Goal: Information Seeking & Learning: Check status

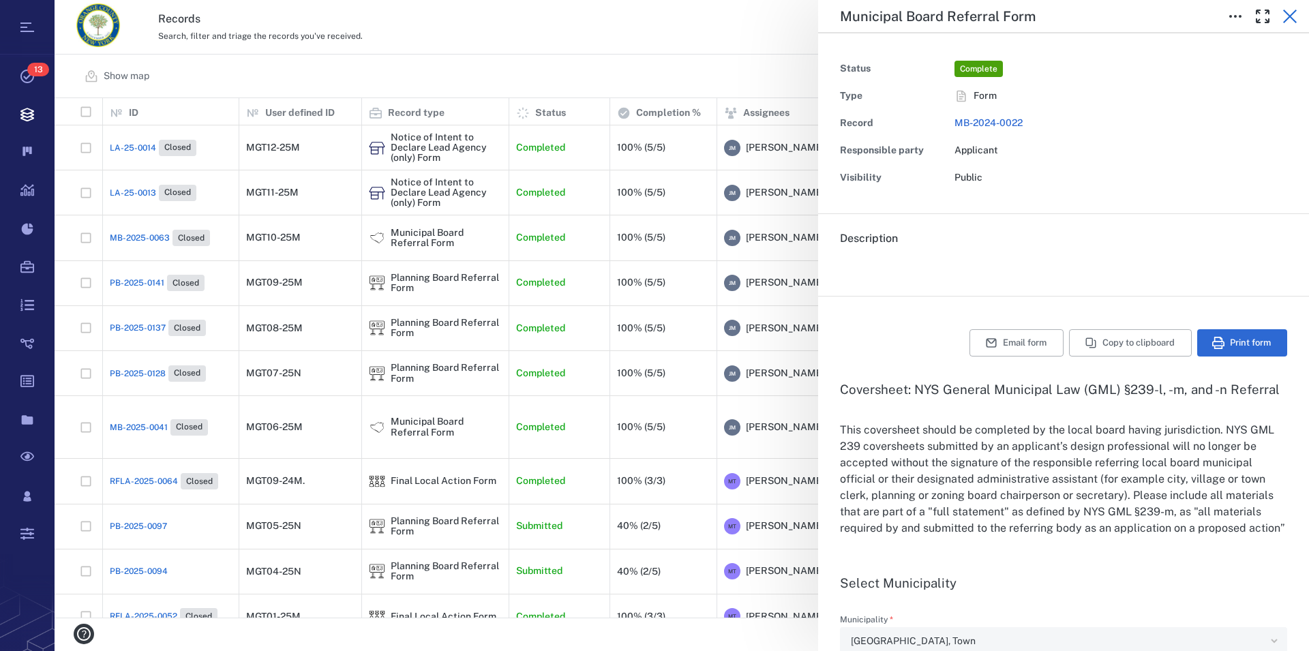
click at [1288, 14] on icon "button" at bounding box center [1290, 17] width 14 height 14
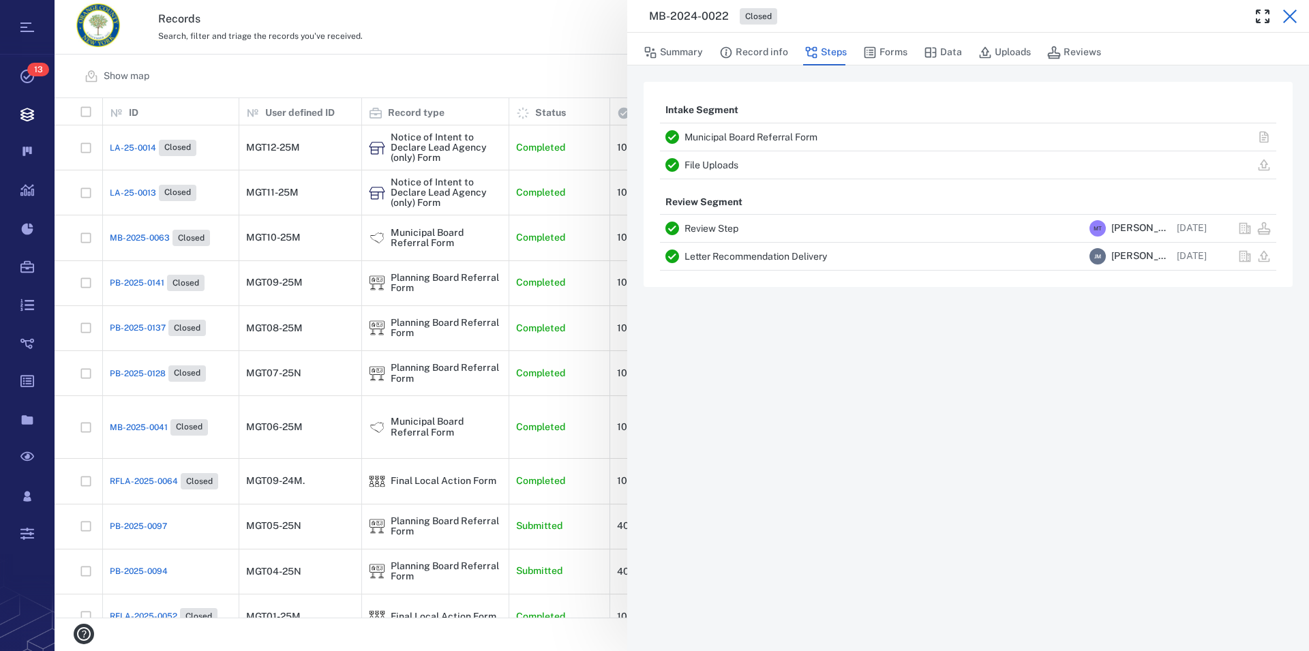
click at [1290, 18] on icon "button" at bounding box center [1290, 17] width 14 height 14
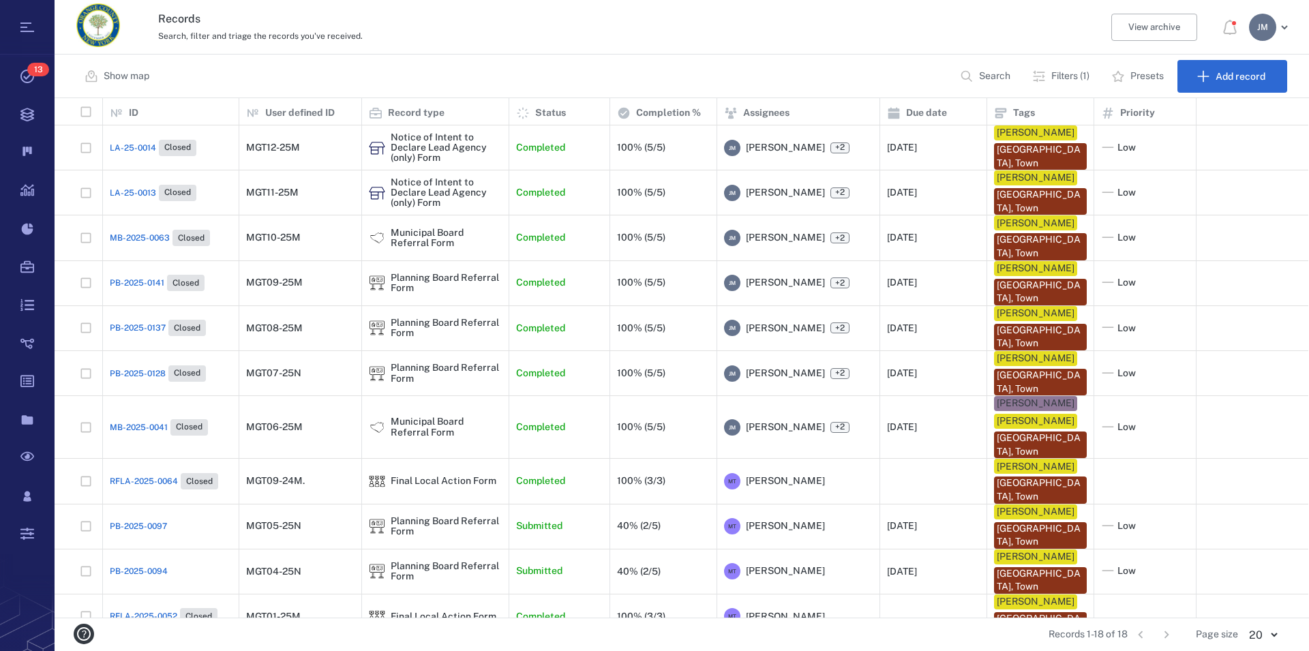
click at [1071, 76] on p "Filters (1)" at bounding box center [1070, 77] width 38 height 14
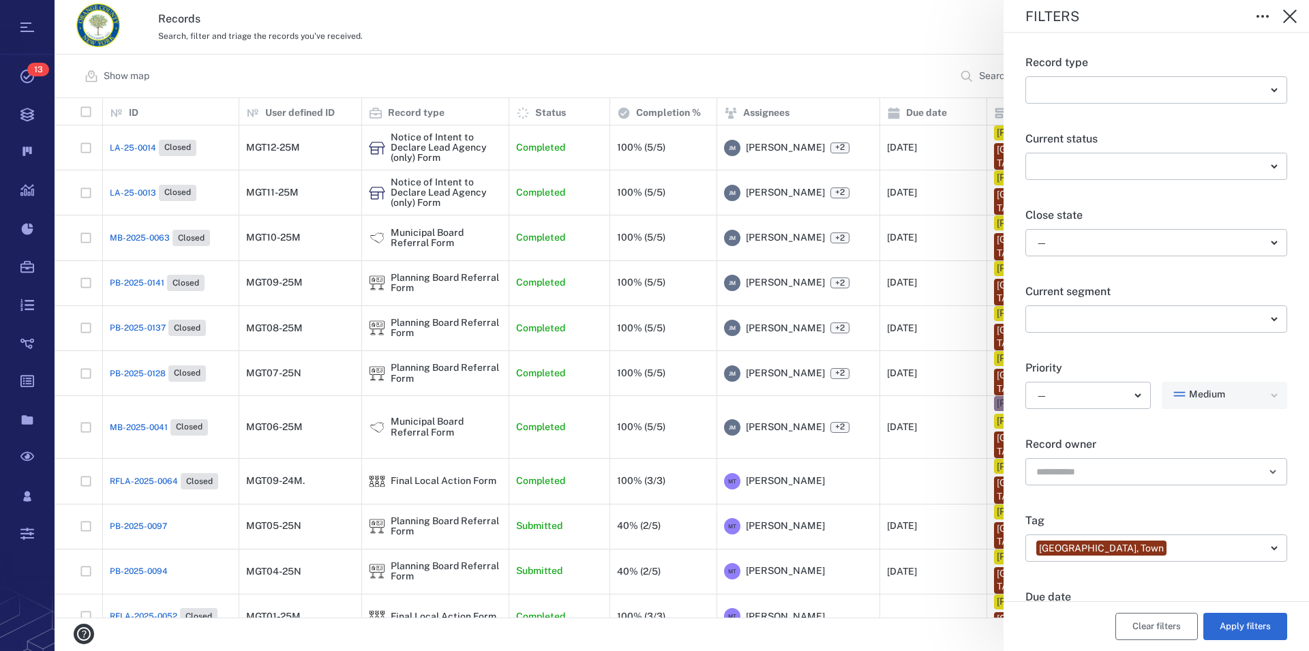
click at [1145, 623] on button "Clear filters" at bounding box center [1156, 626] width 82 height 27
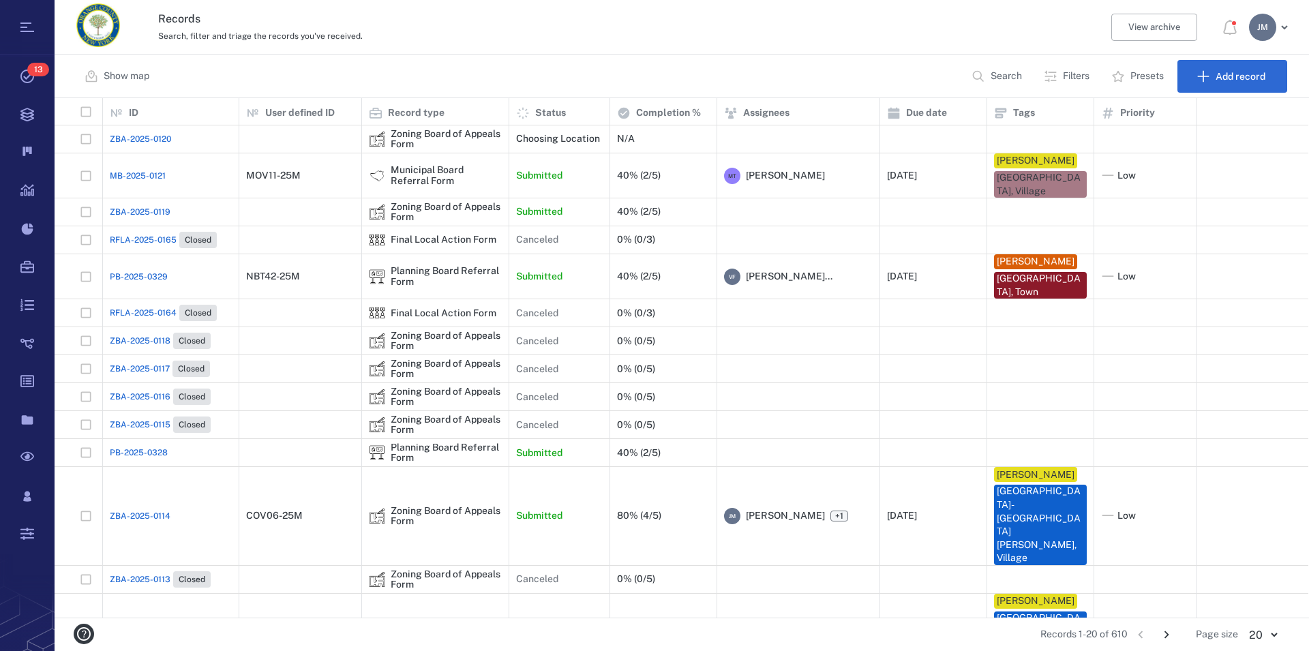
click at [1080, 75] on p "Filters" at bounding box center [1076, 77] width 27 height 14
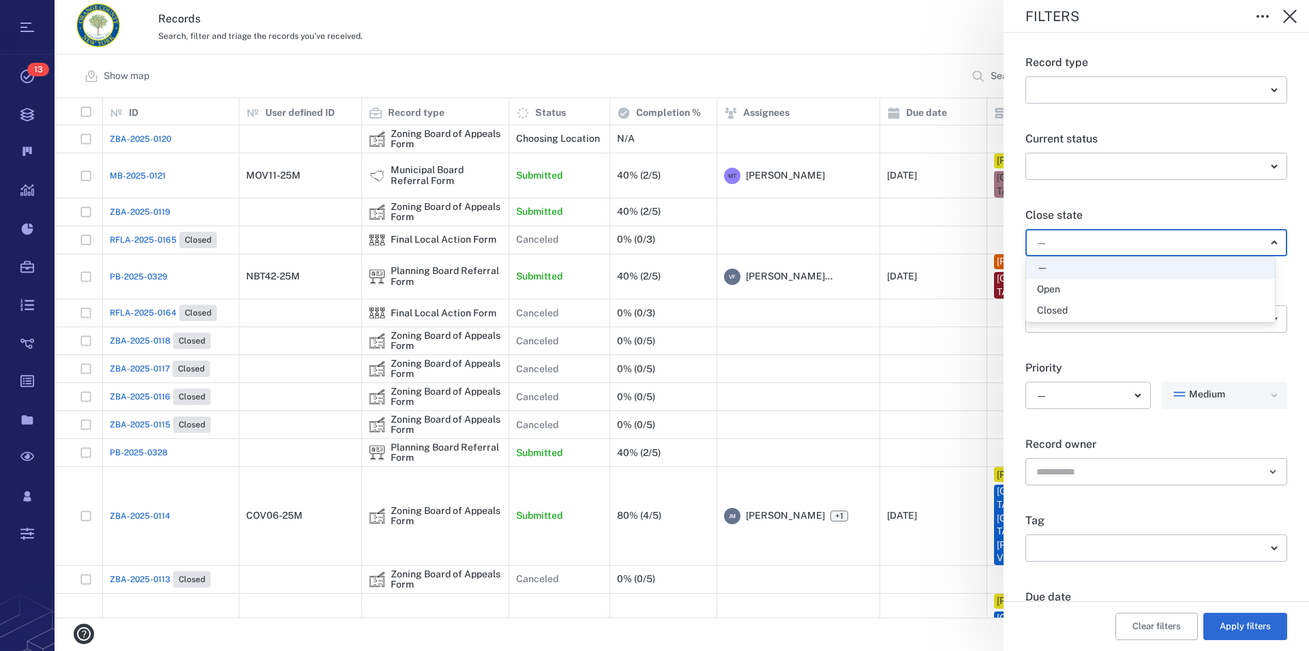
click at [1068, 239] on body "Tasks 13 Records Boards Dashboard Reports Record types Guide steps Rules Form b…" at bounding box center [654, 325] width 1309 height 651
click at [1068, 286] on div "Open" at bounding box center [1150, 290] width 227 height 14
type input "*****"
click at [1247, 624] on button "Apply filters" at bounding box center [1245, 626] width 84 height 27
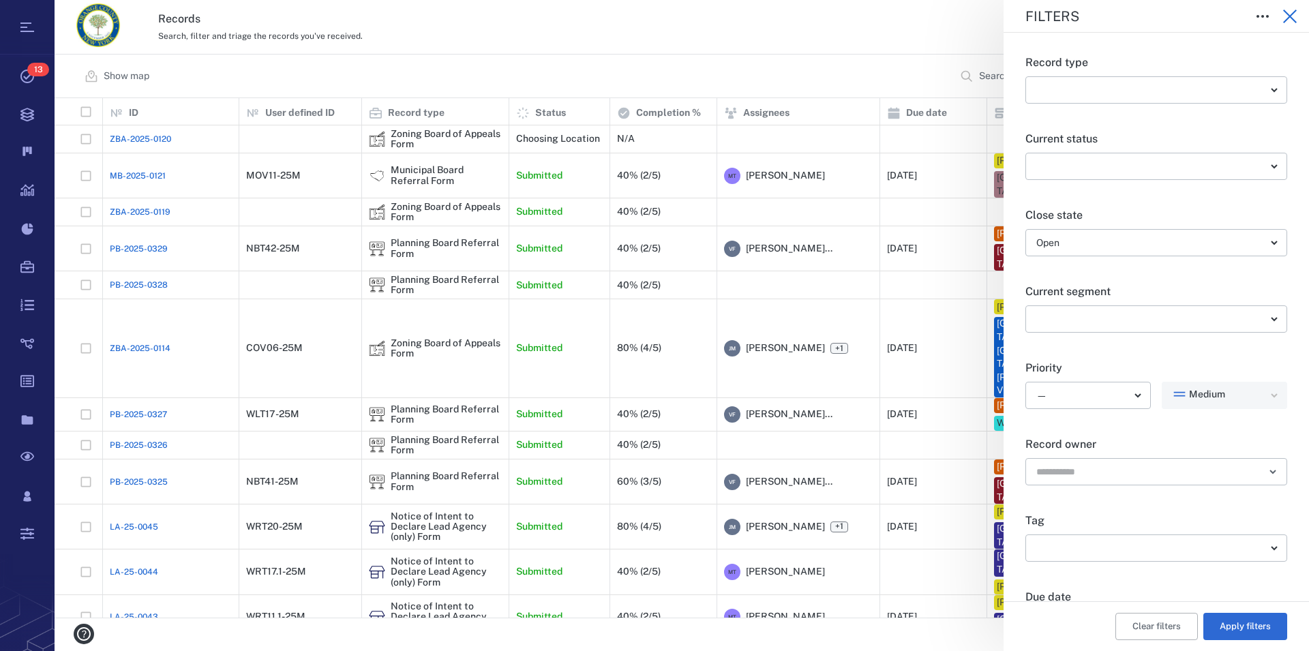
click at [1288, 15] on icon "button" at bounding box center [1290, 17] width 14 height 14
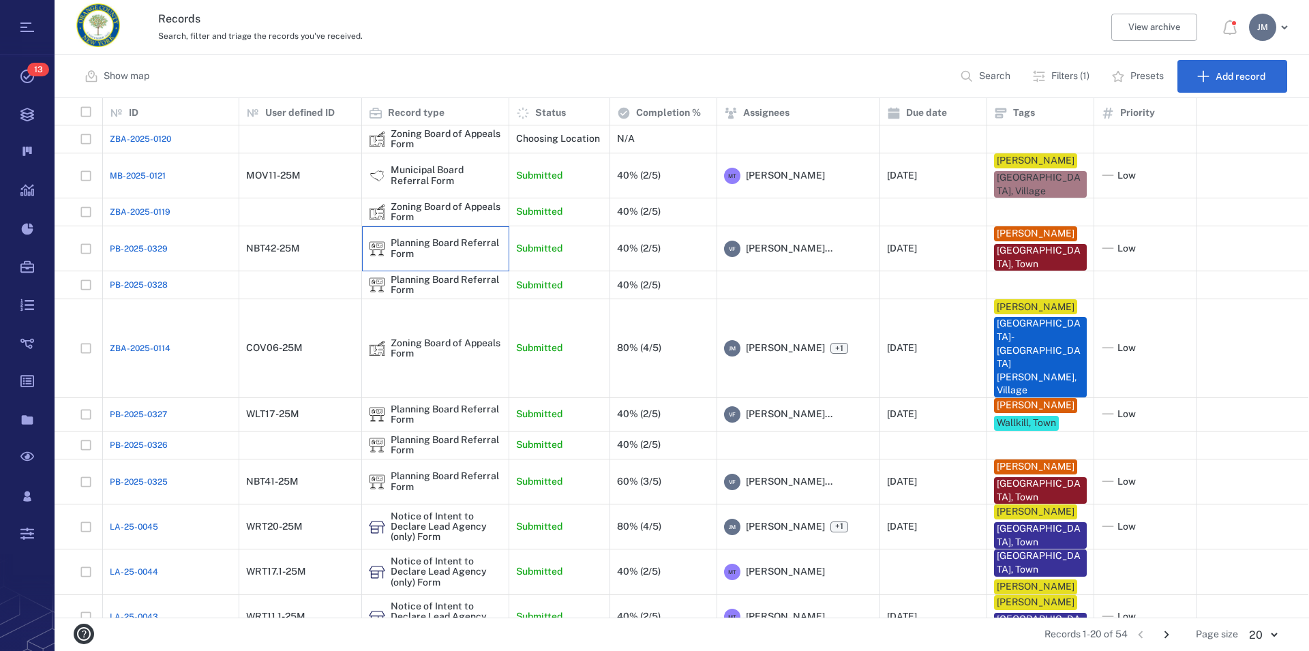
click at [451, 239] on div "Planning Board Referral Form" at bounding box center [446, 248] width 111 height 21
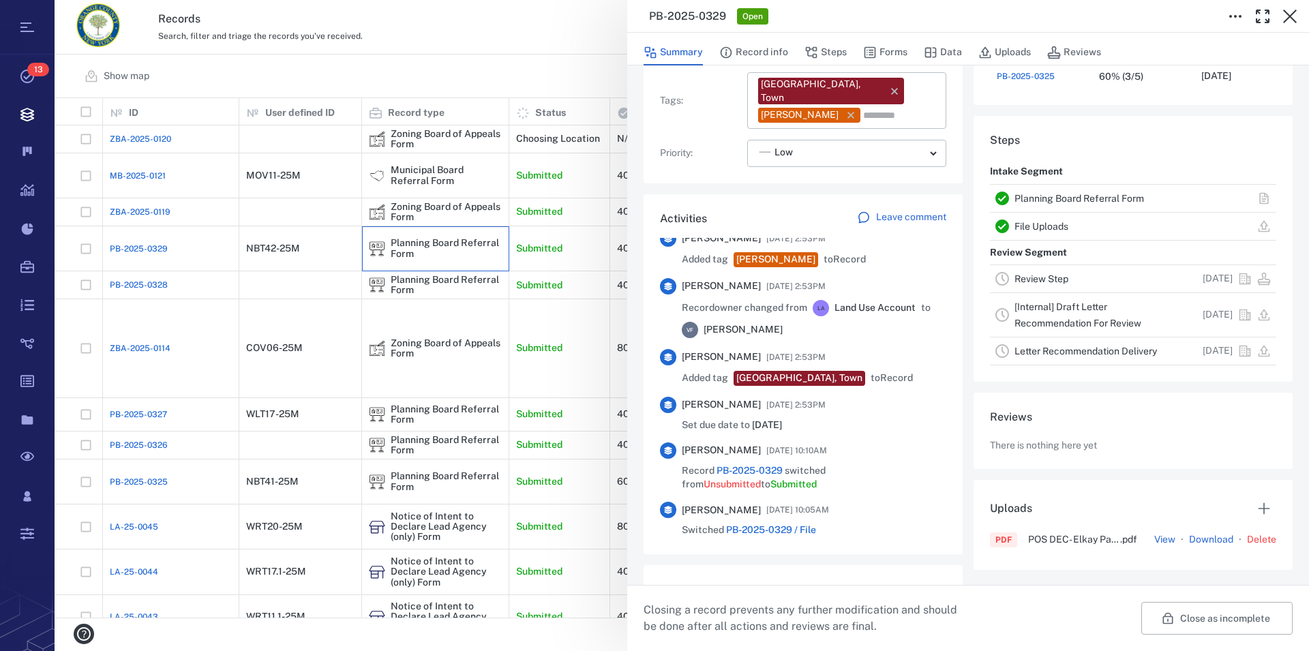
scroll to position [357, 0]
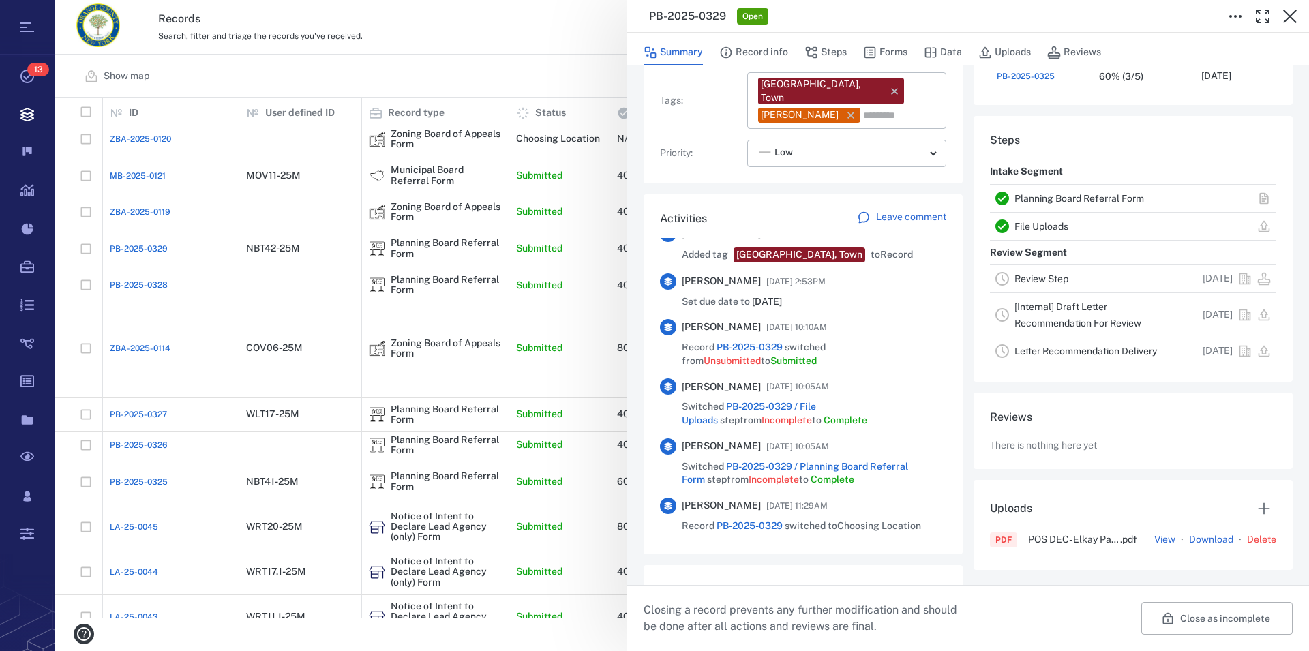
click at [1067, 196] on link "Planning Board Referral Form" at bounding box center [1079, 198] width 130 height 11
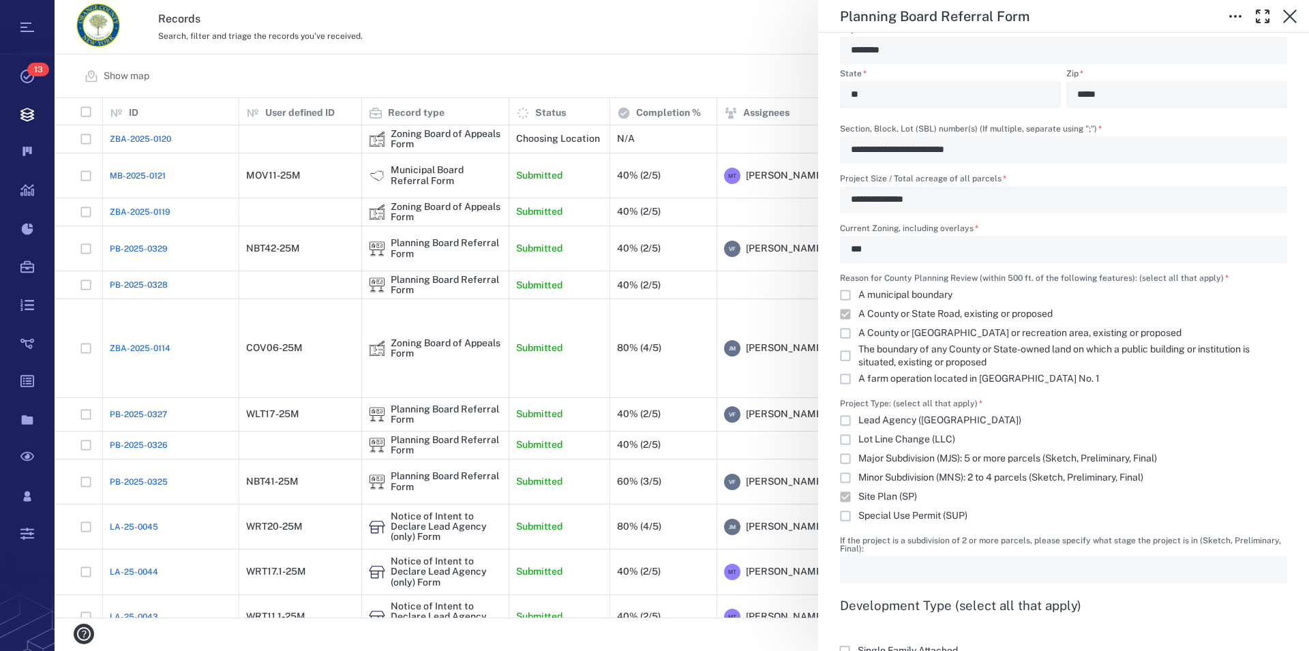
scroll to position [1166, 0]
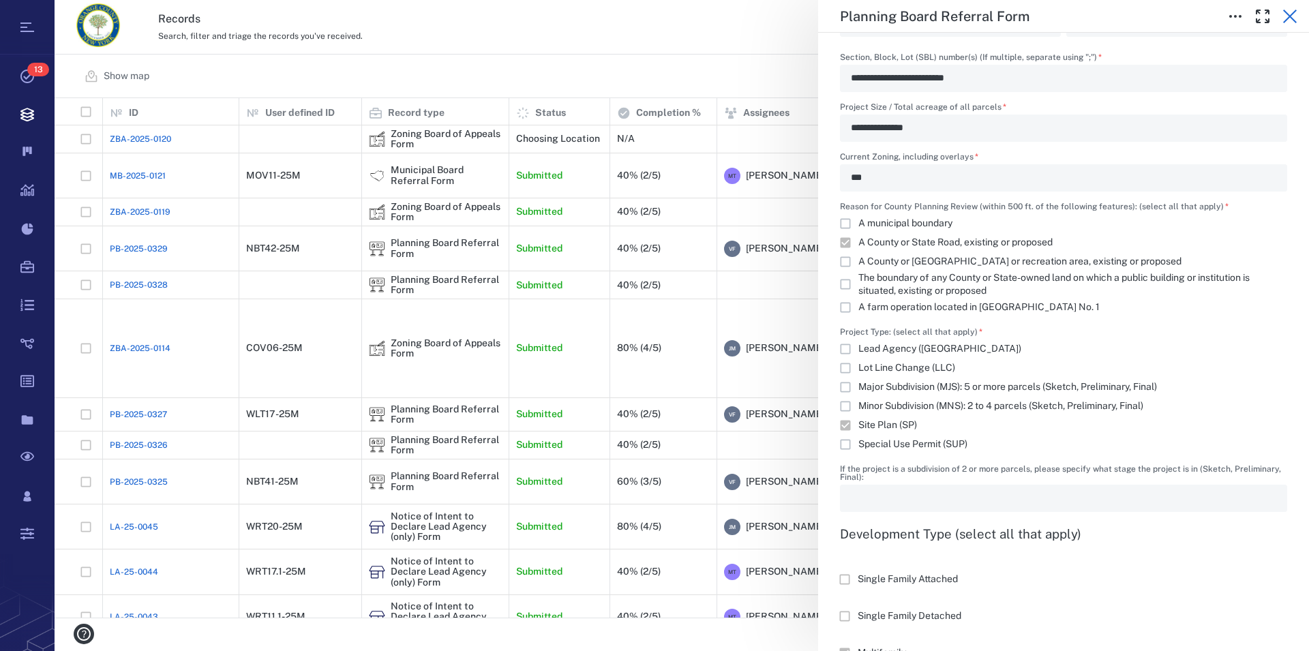
click at [1290, 18] on icon "button" at bounding box center [1290, 16] width 16 height 16
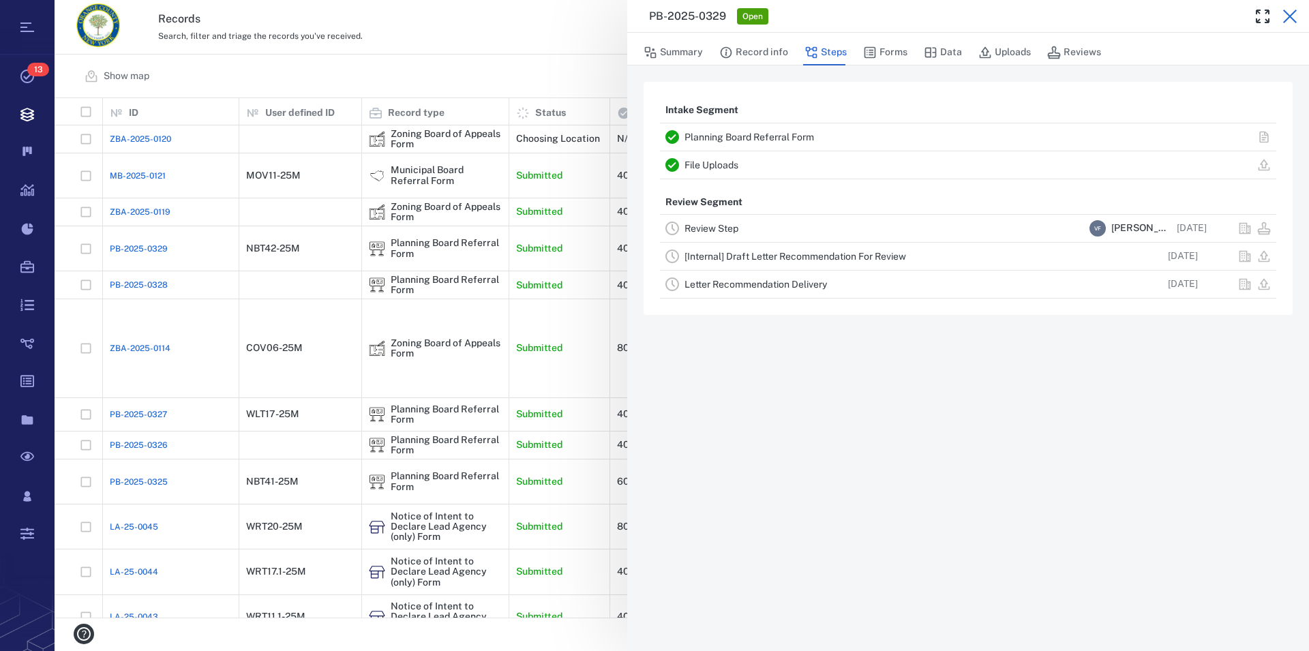
click at [1285, 14] on icon "button" at bounding box center [1290, 16] width 16 height 16
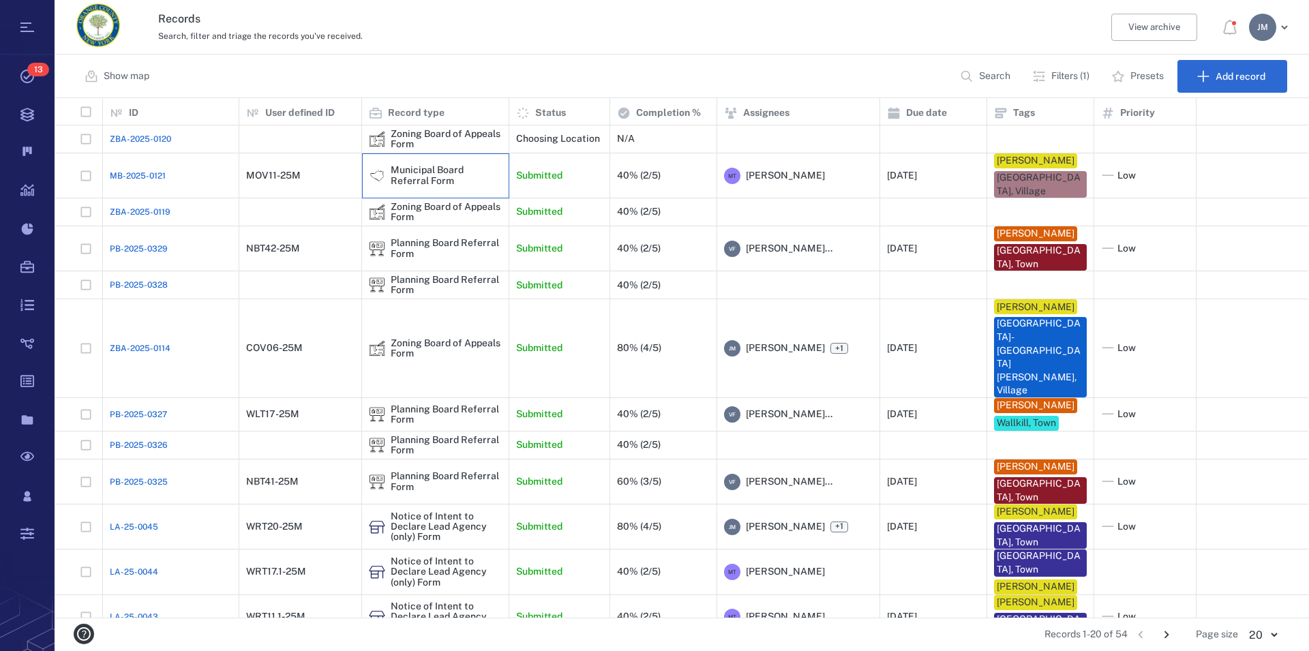
click at [429, 176] on div "Municipal Board Referral Form" at bounding box center [446, 175] width 111 height 21
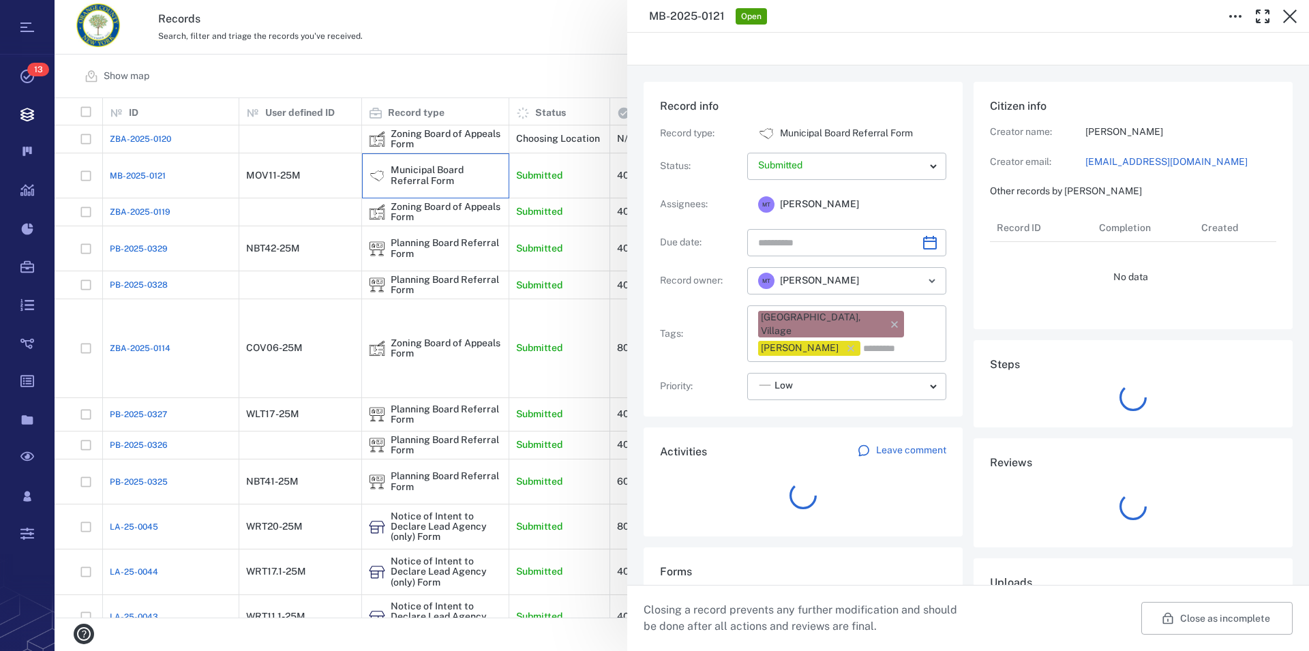
type input "**********"
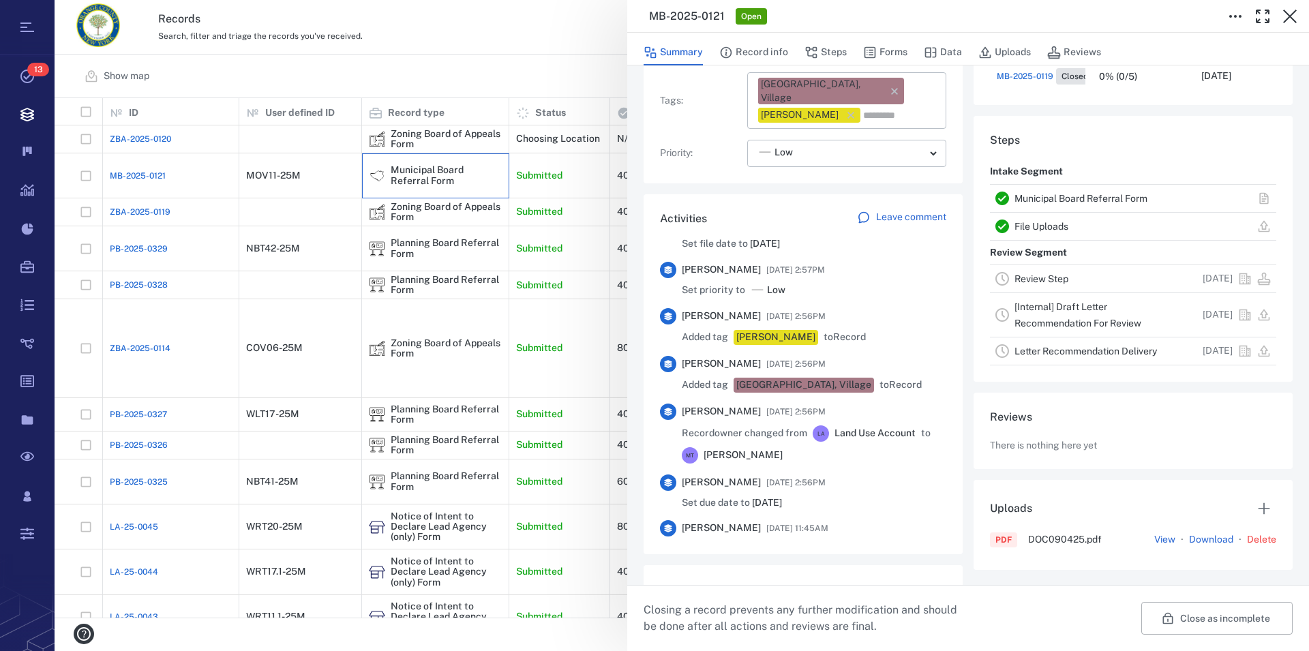
scroll to position [357, 0]
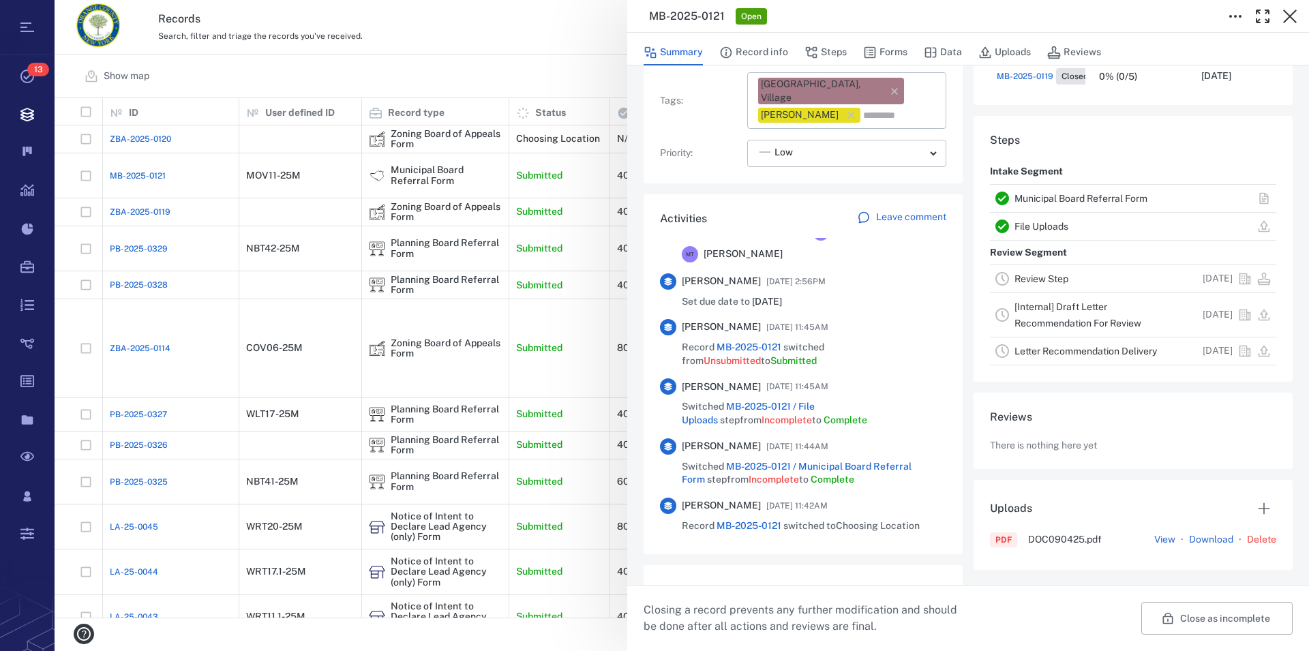
click at [1057, 200] on link "Municipal Board Referral Form" at bounding box center [1080, 198] width 133 height 11
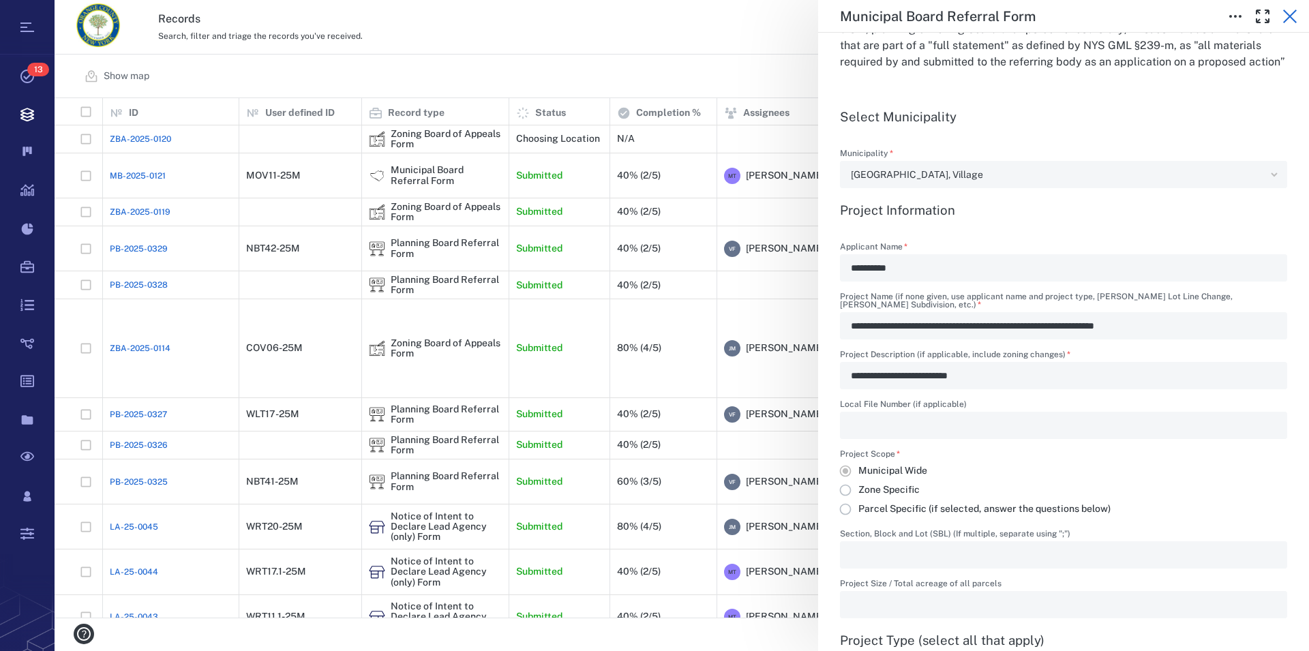
click at [1289, 12] on icon "button" at bounding box center [1290, 16] width 16 height 16
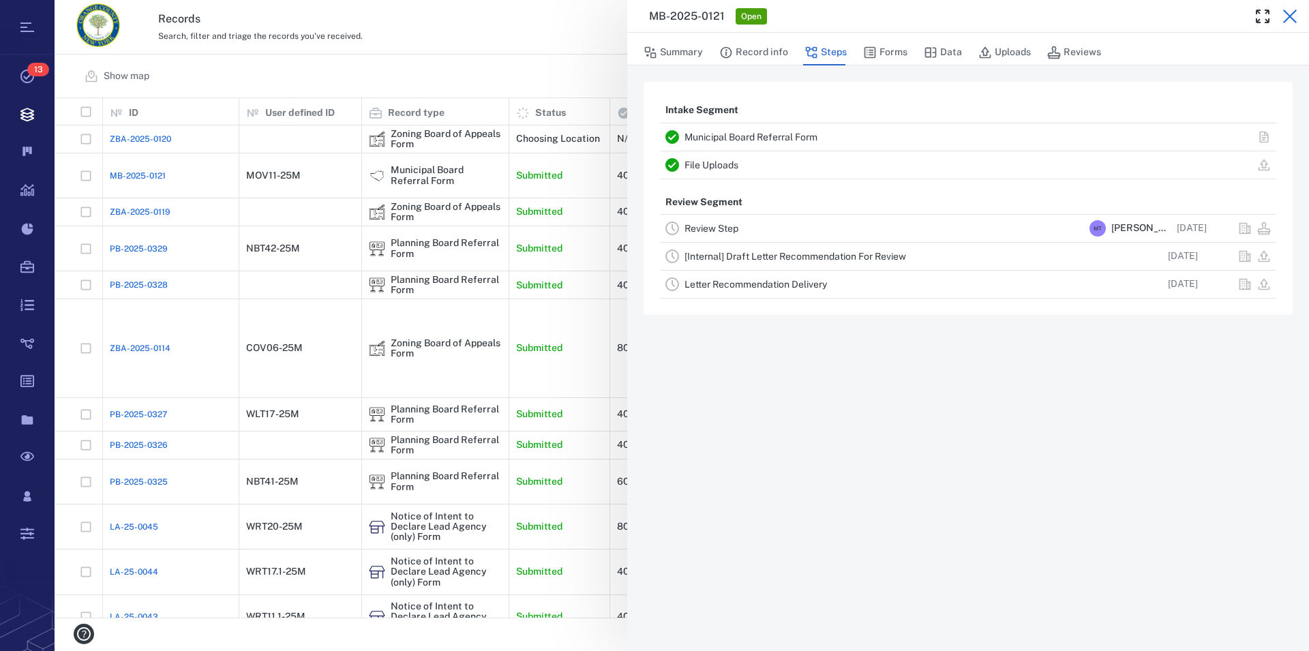
click at [1288, 13] on icon "button" at bounding box center [1290, 16] width 16 height 16
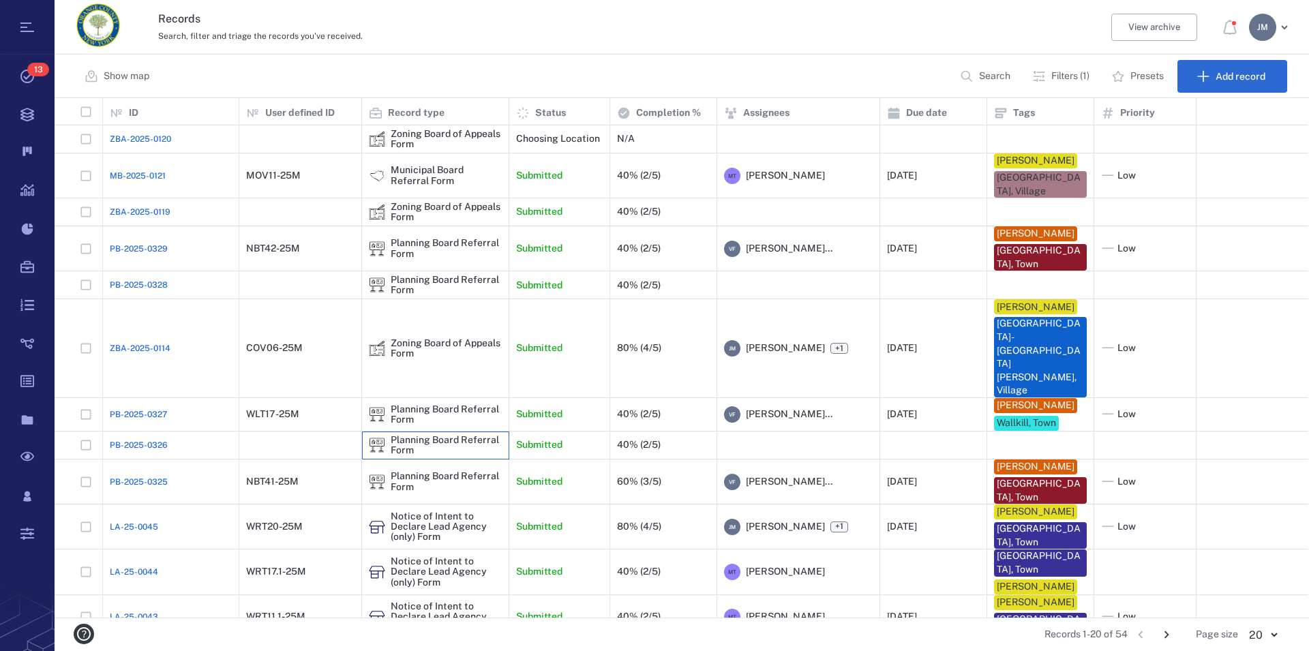
click at [436, 435] on div "Planning Board Referral Form" at bounding box center [446, 445] width 111 height 21
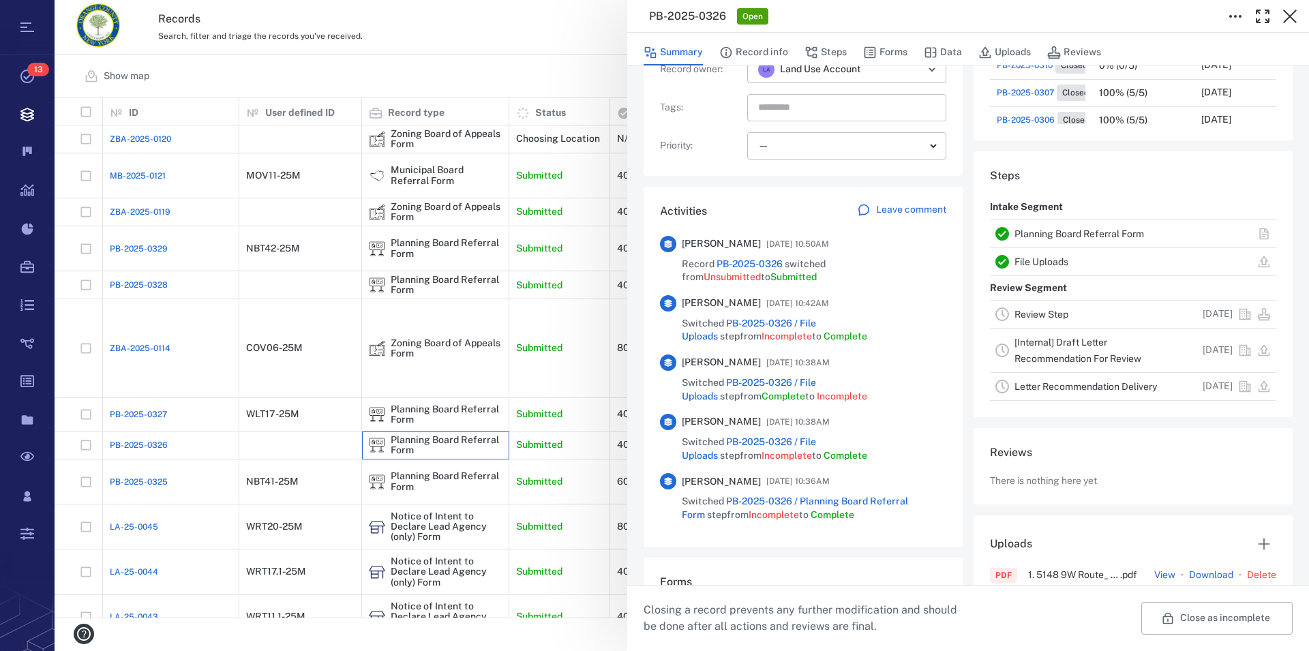
scroll to position [233, 0]
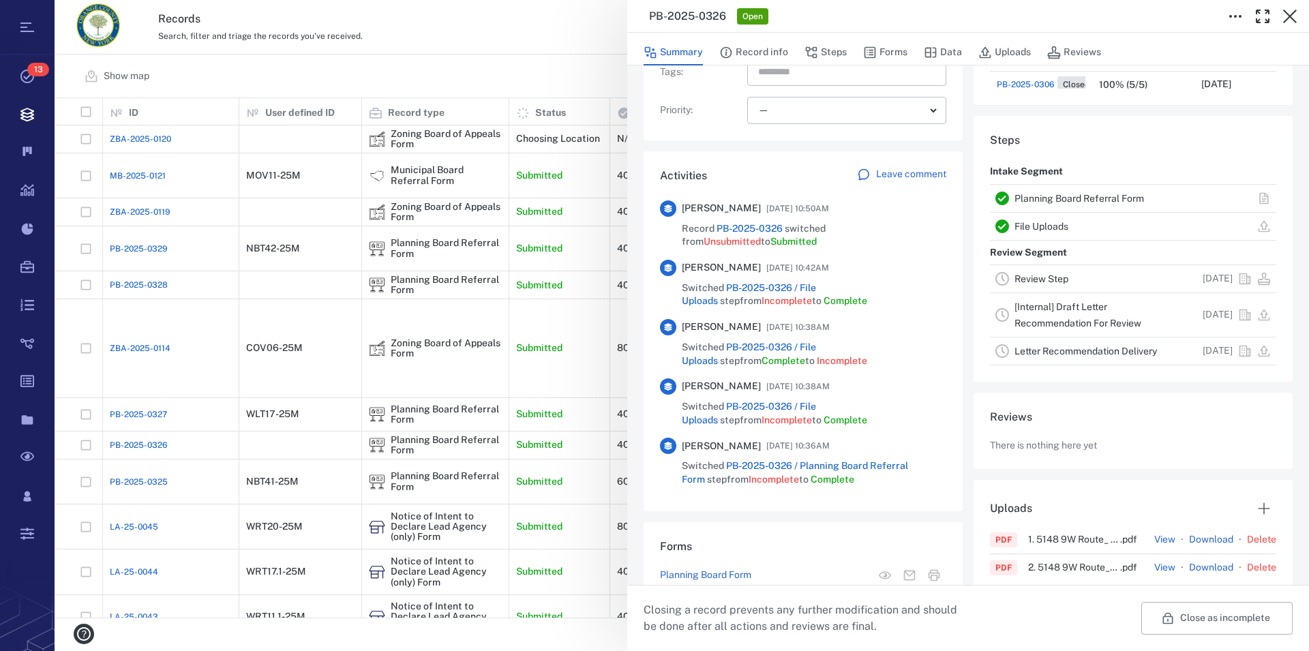
click at [1049, 198] on link "Planning Board Referral Form" at bounding box center [1079, 198] width 130 height 11
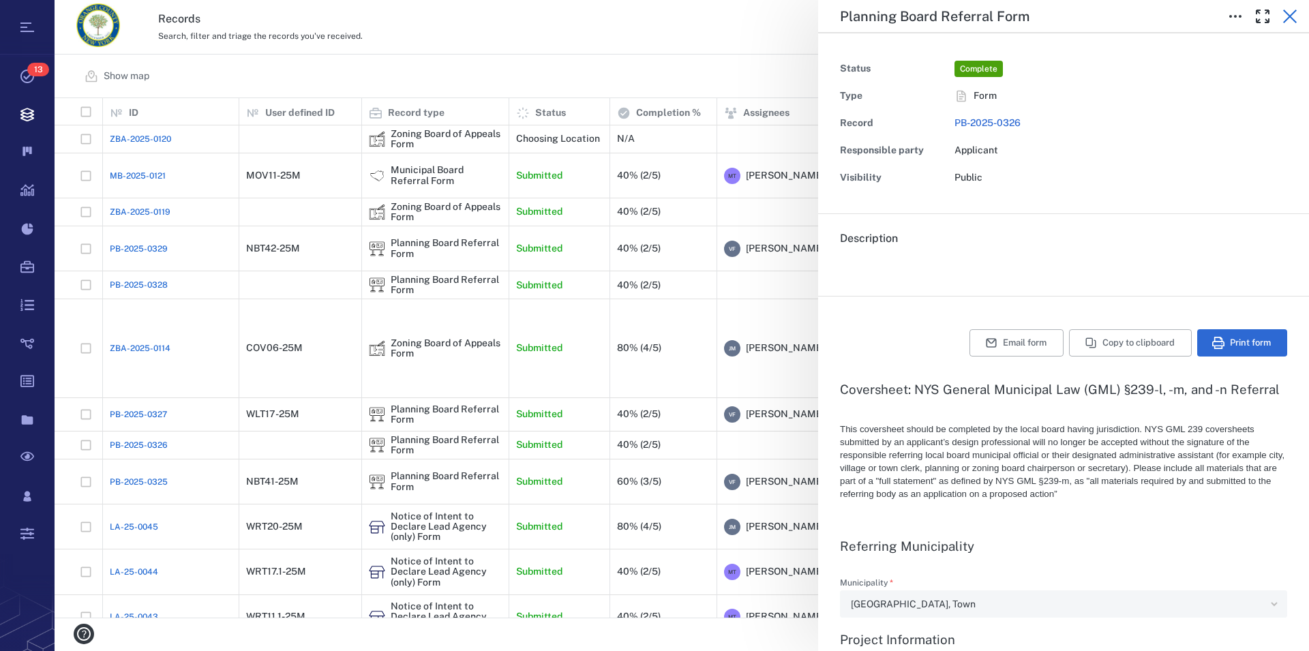
click at [1284, 18] on icon "button" at bounding box center [1290, 16] width 16 height 16
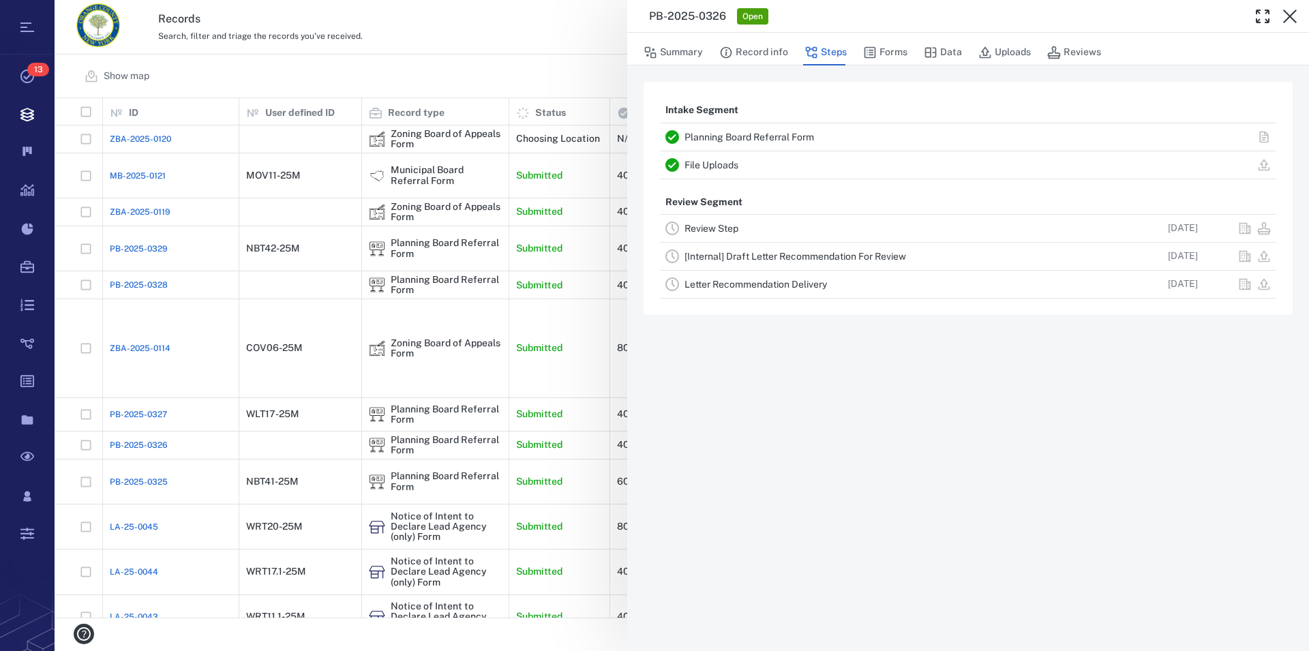
click at [716, 227] on link "Review Step" at bounding box center [711, 228] width 54 height 11
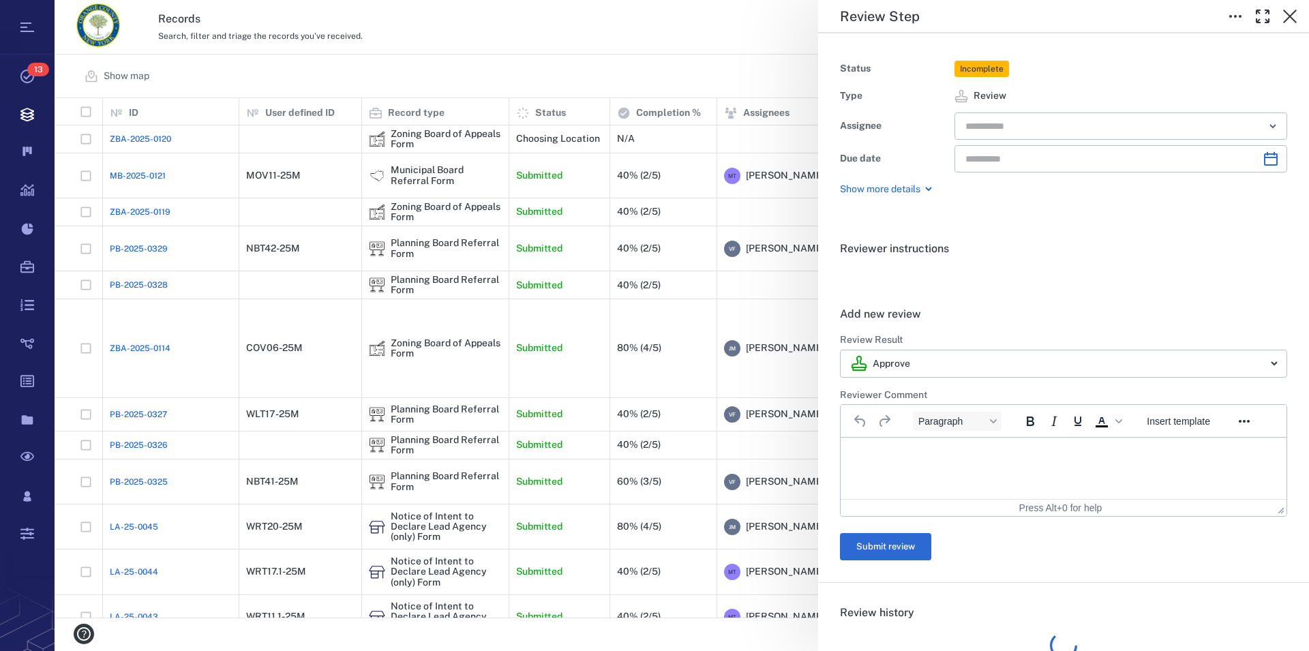
type input "**********"
click at [1050, 126] on input "text" at bounding box center [1105, 126] width 282 height 19
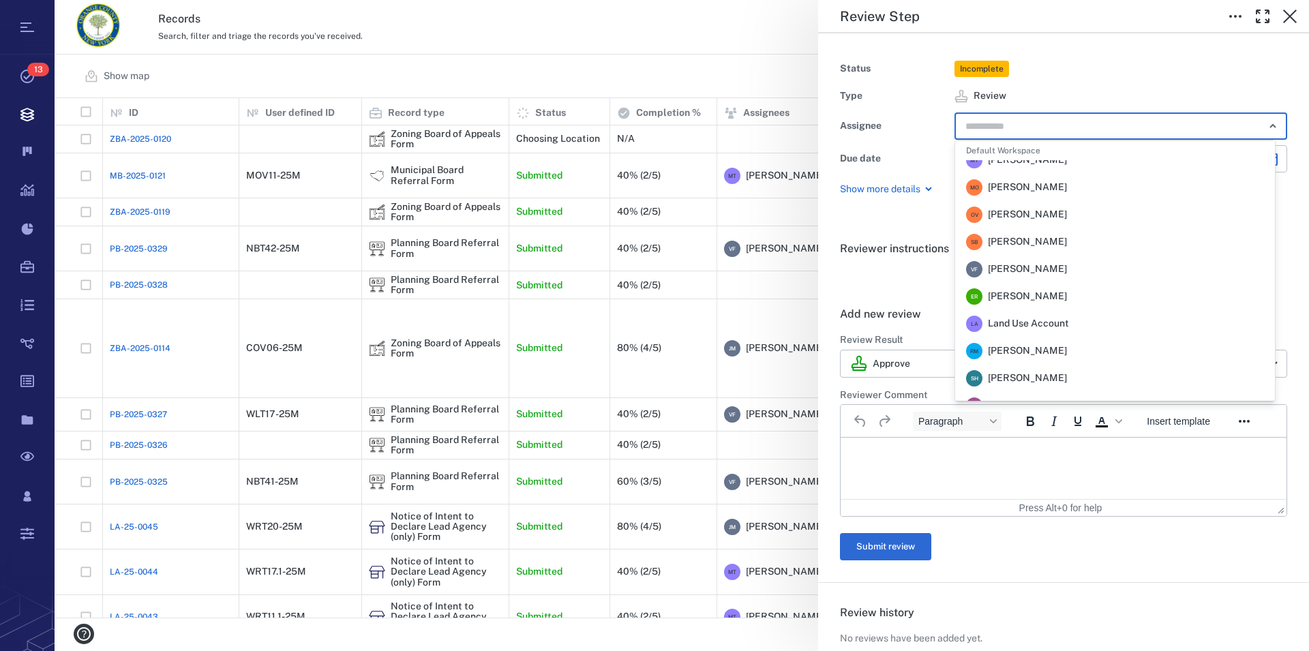
scroll to position [387, 0]
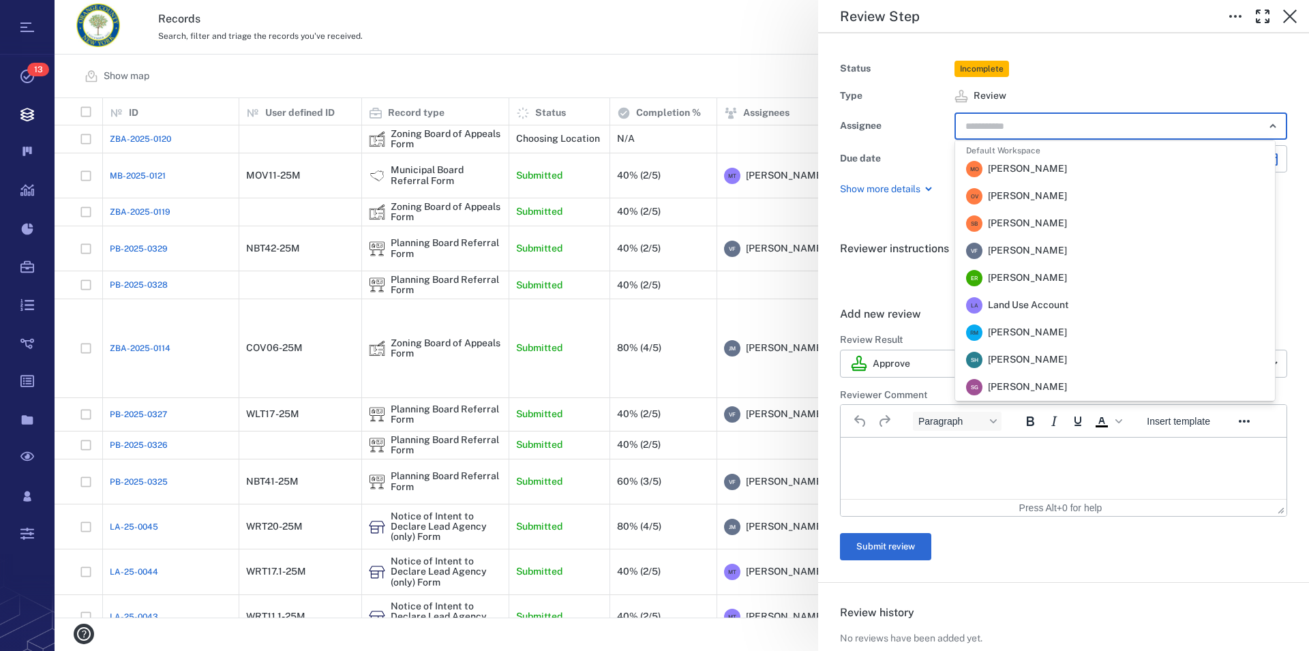
click at [1050, 254] on span "[PERSON_NAME]" at bounding box center [1027, 251] width 79 height 14
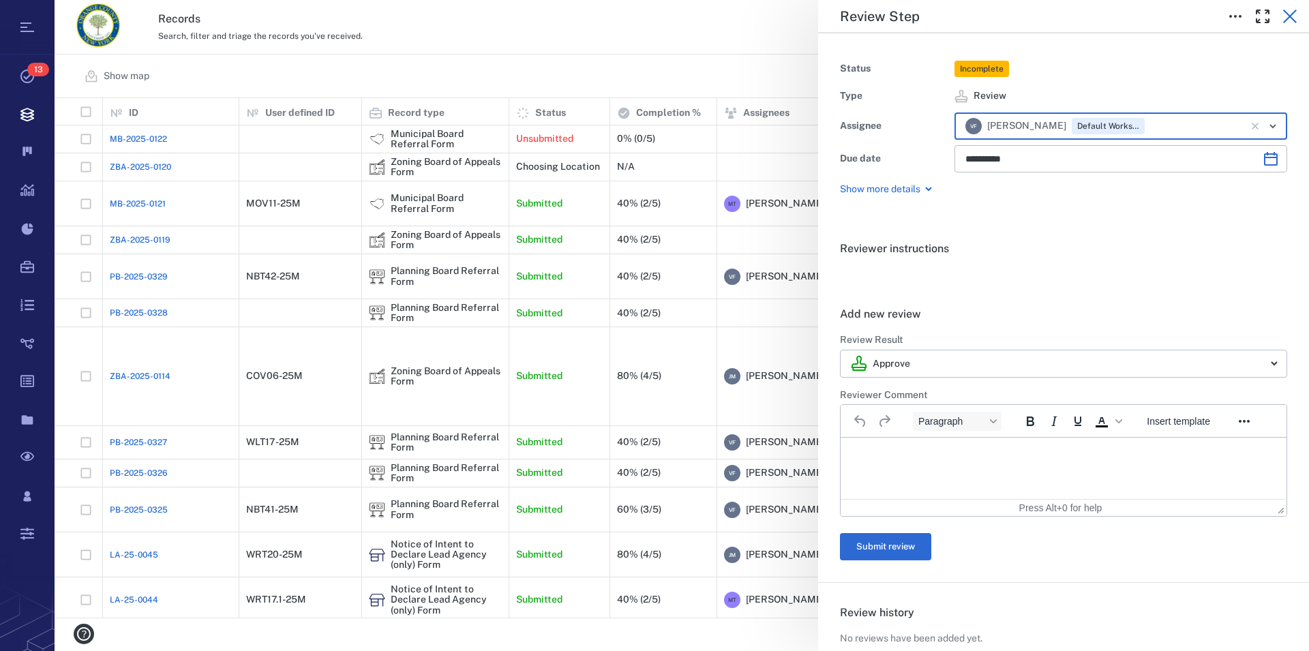
click at [1289, 22] on icon "button" at bounding box center [1290, 16] width 16 height 16
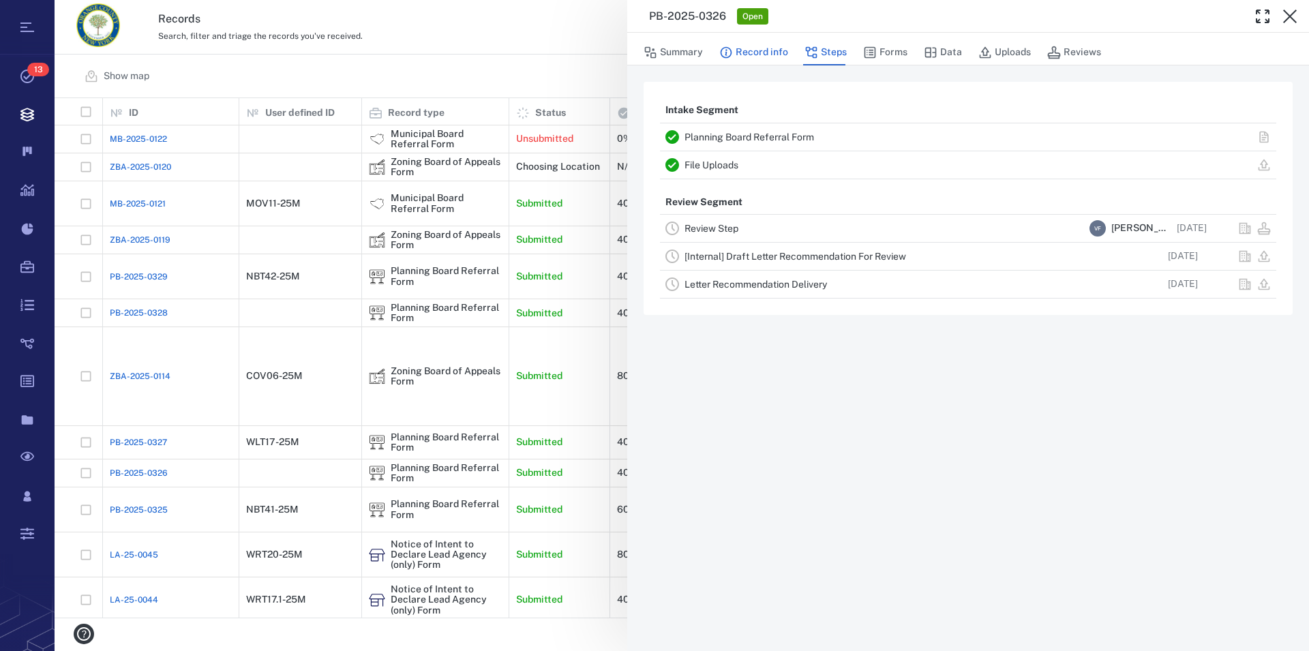
click at [758, 54] on button "Record info" at bounding box center [753, 53] width 69 height 26
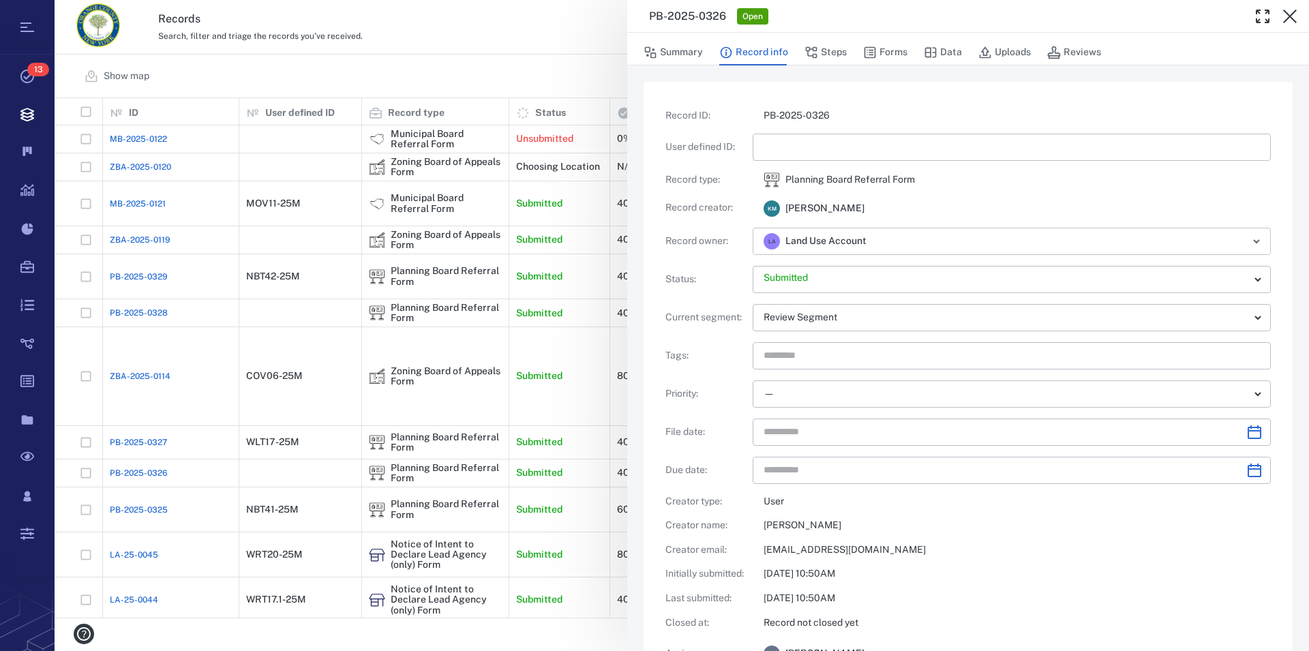
click at [1254, 243] on icon "Open" at bounding box center [1256, 241] width 5 height 3
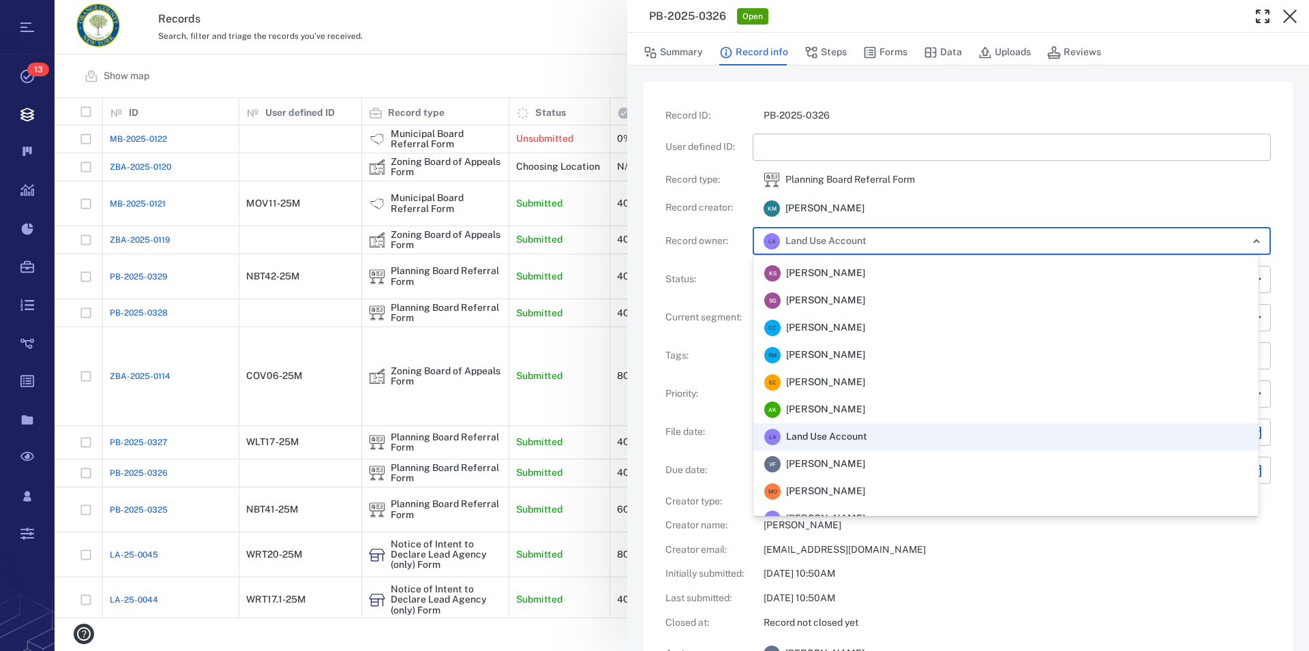
scroll to position [367, 0]
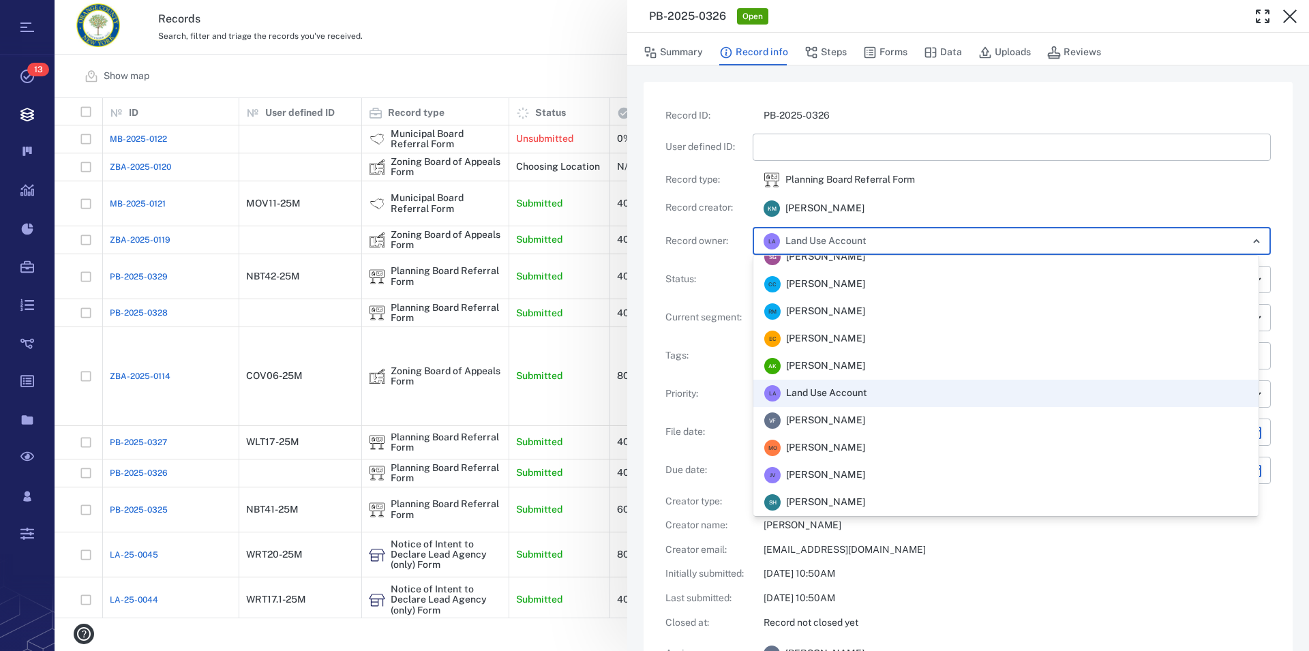
click at [858, 418] on span "[PERSON_NAME]" at bounding box center [825, 421] width 79 height 14
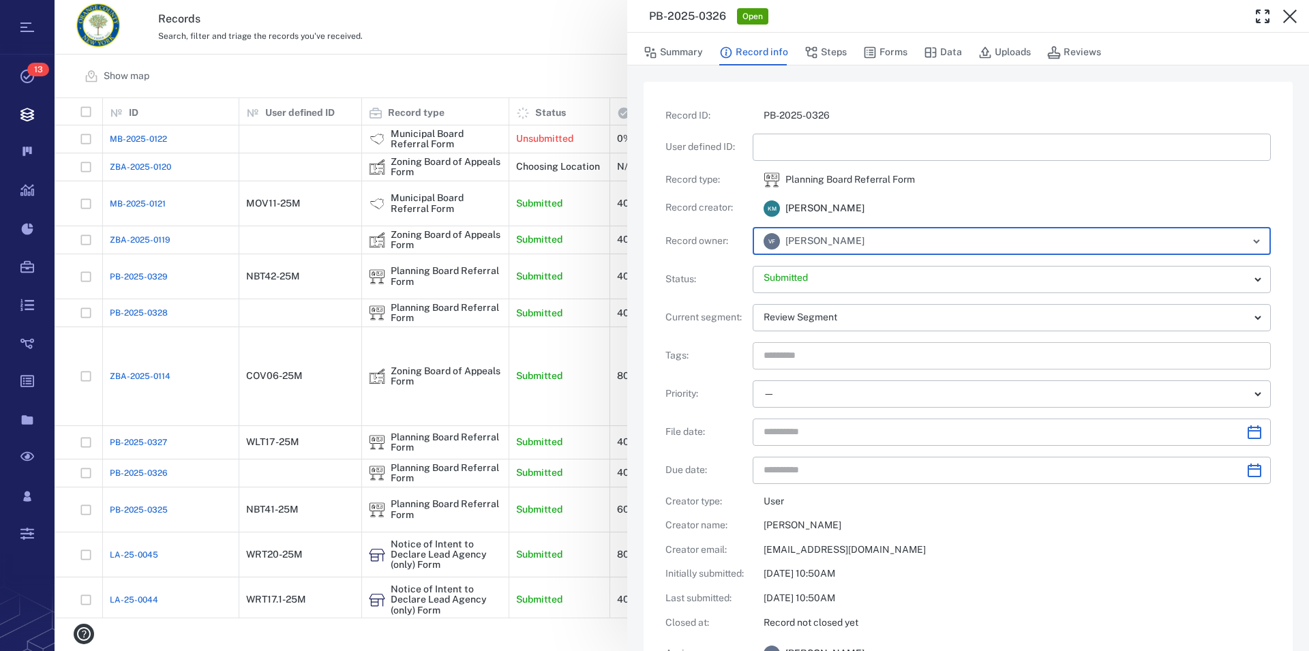
click at [830, 361] on input "text" at bounding box center [996, 355] width 468 height 19
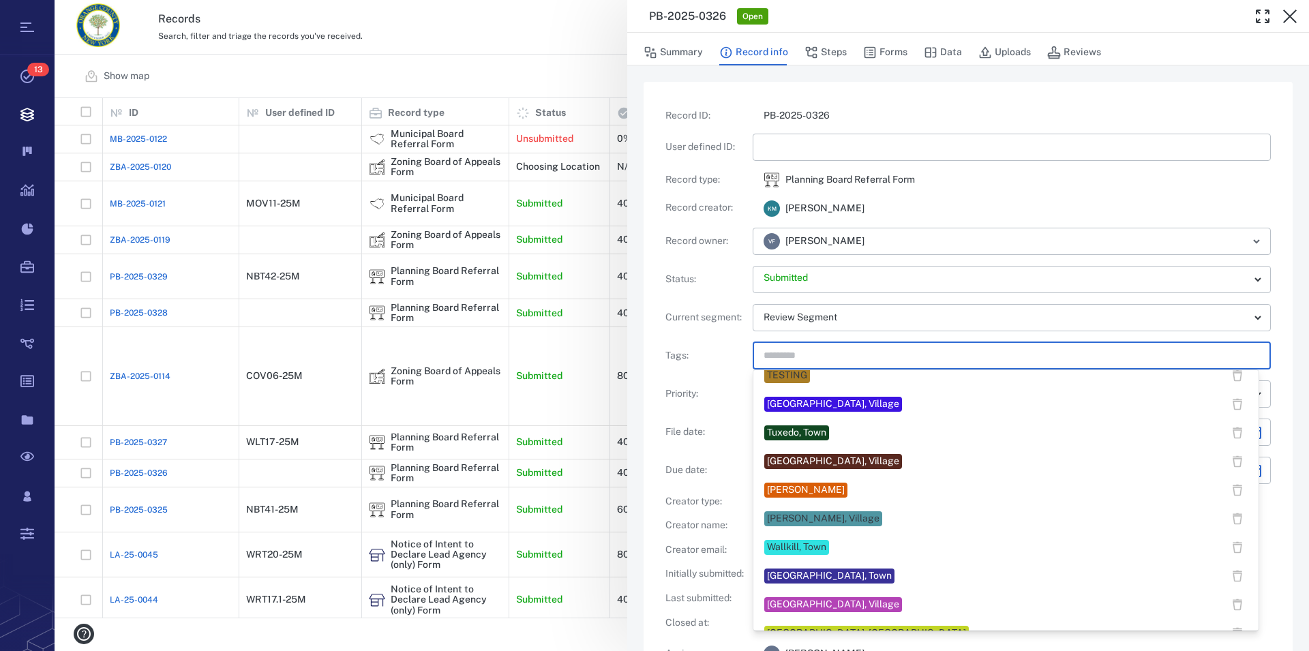
scroll to position [1113, 0]
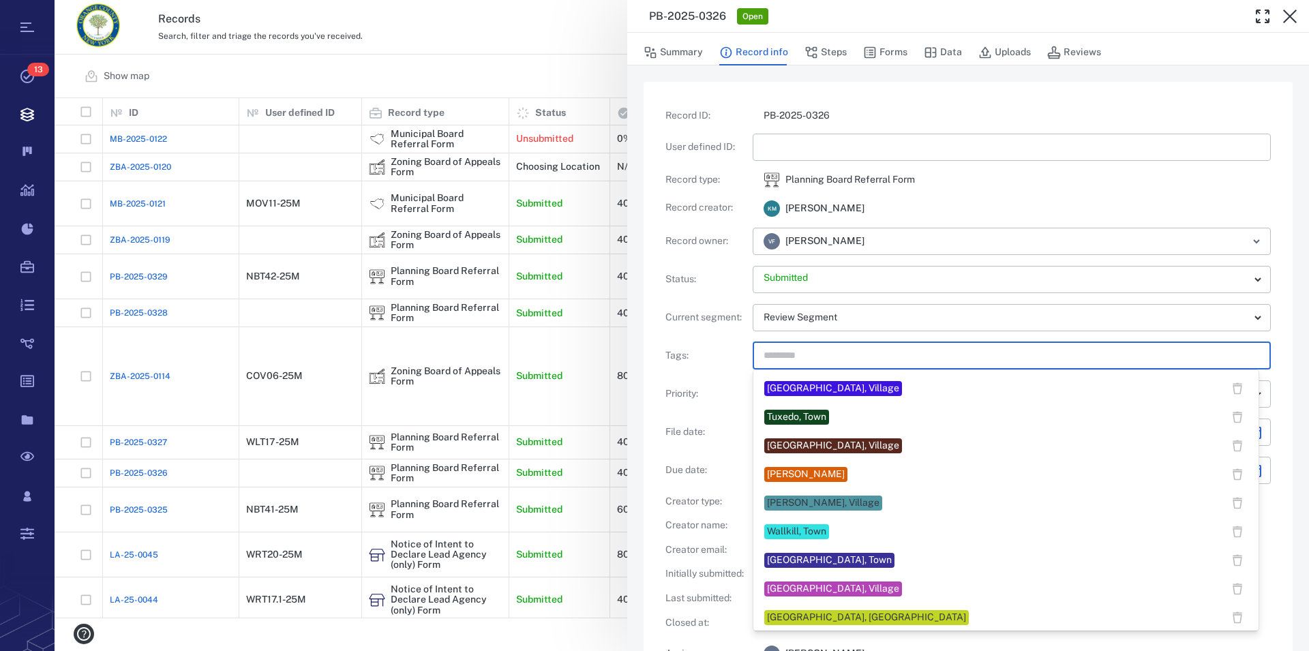
click at [845, 474] on div "[PERSON_NAME]" at bounding box center [806, 475] width 78 height 14
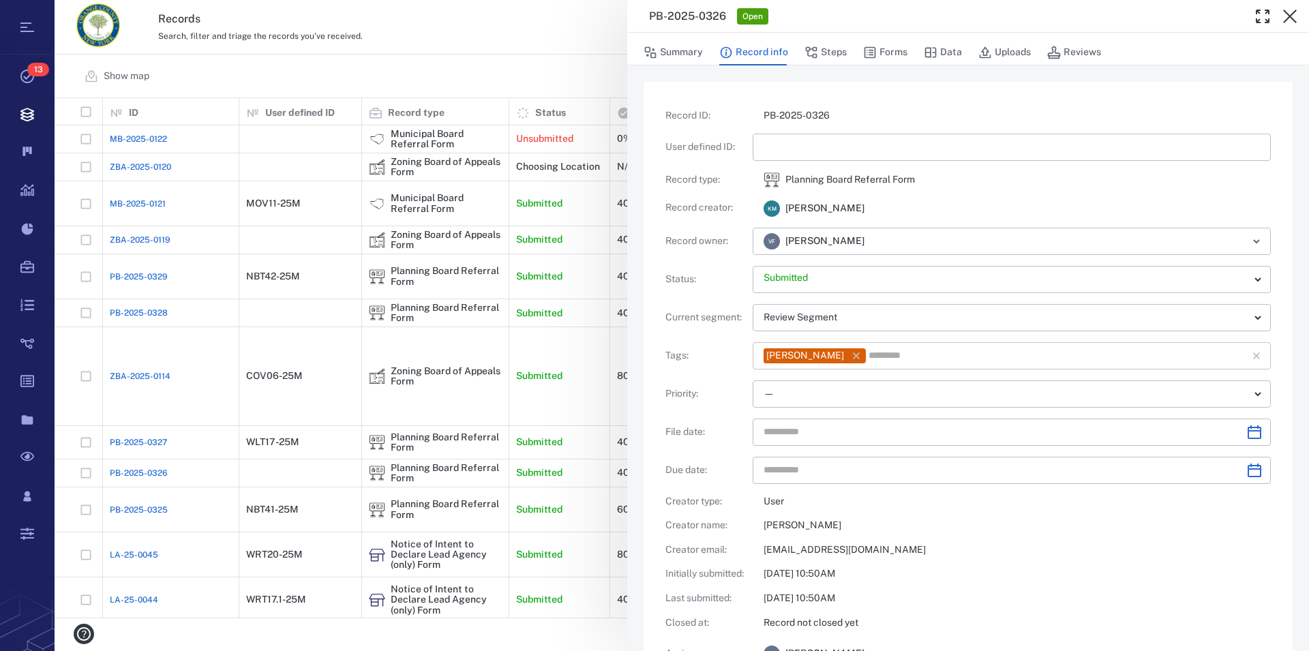
click at [925, 355] on input "text" at bounding box center [1048, 355] width 363 height 19
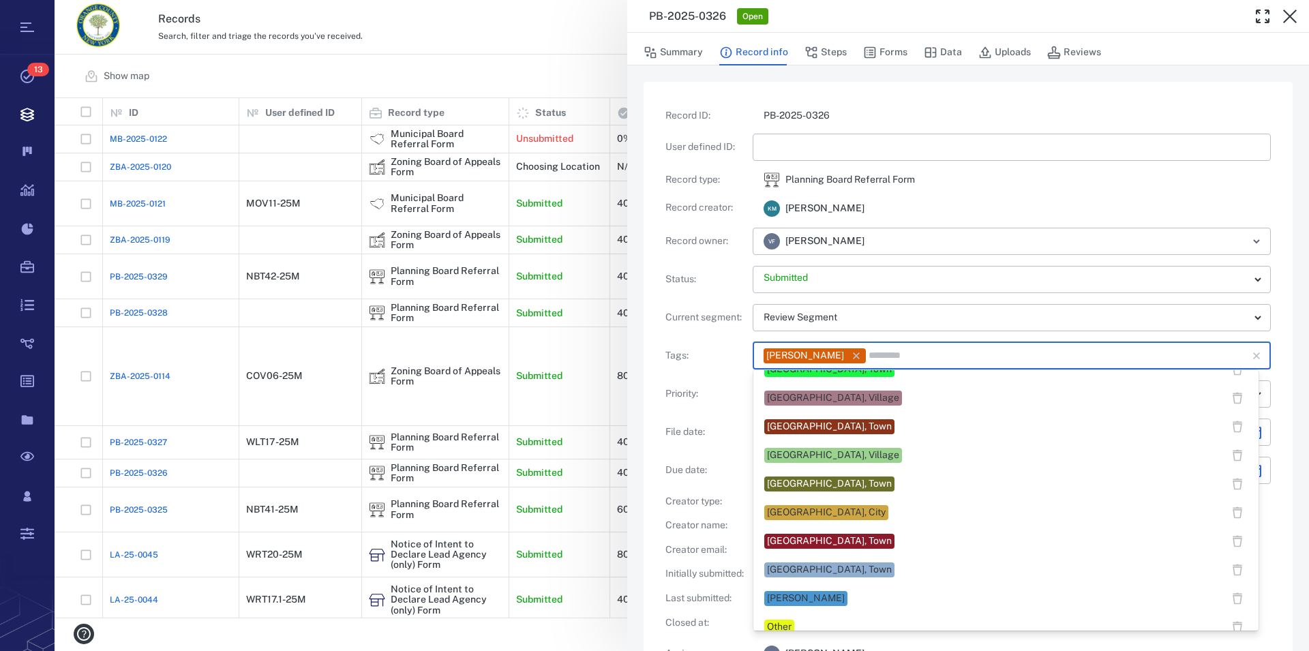
scroll to position [720, 0]
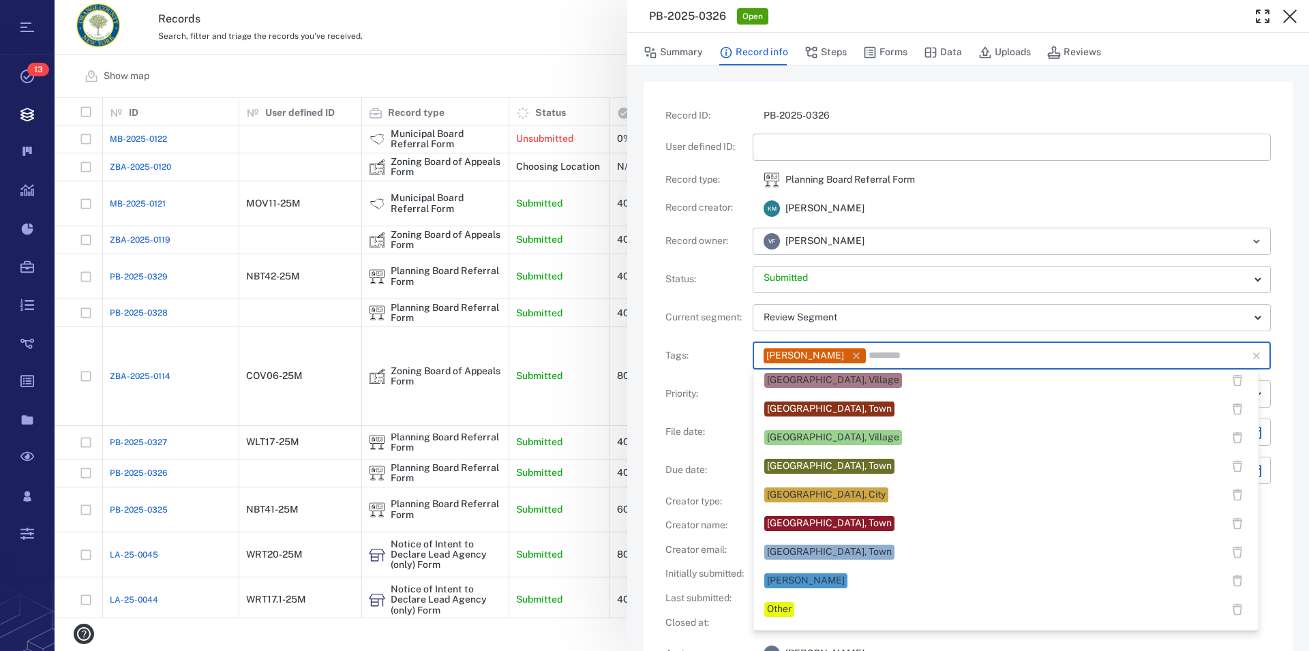
click at [832, 521] on div "[GEOGRAPHIC_DATA], Town" at bounding box center [829, 524] width 125 height 14
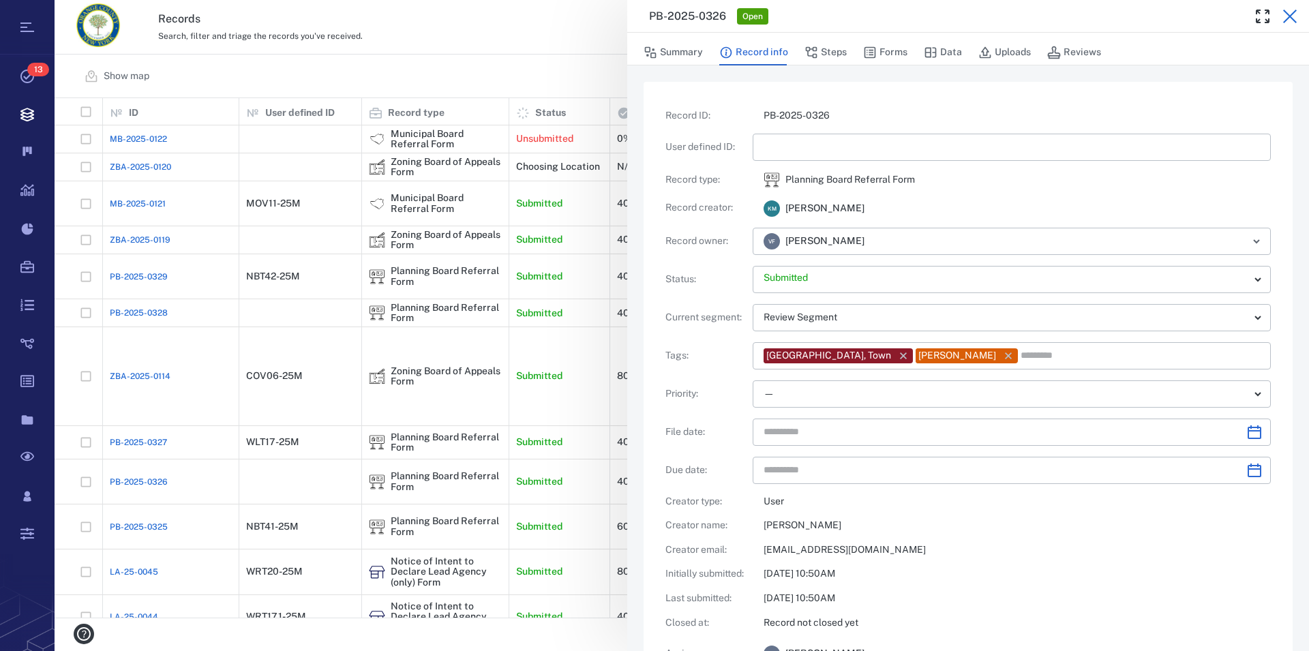
click at [1285, 18] on icon "button" at bounding box center [1290, 16] width 16 height 16
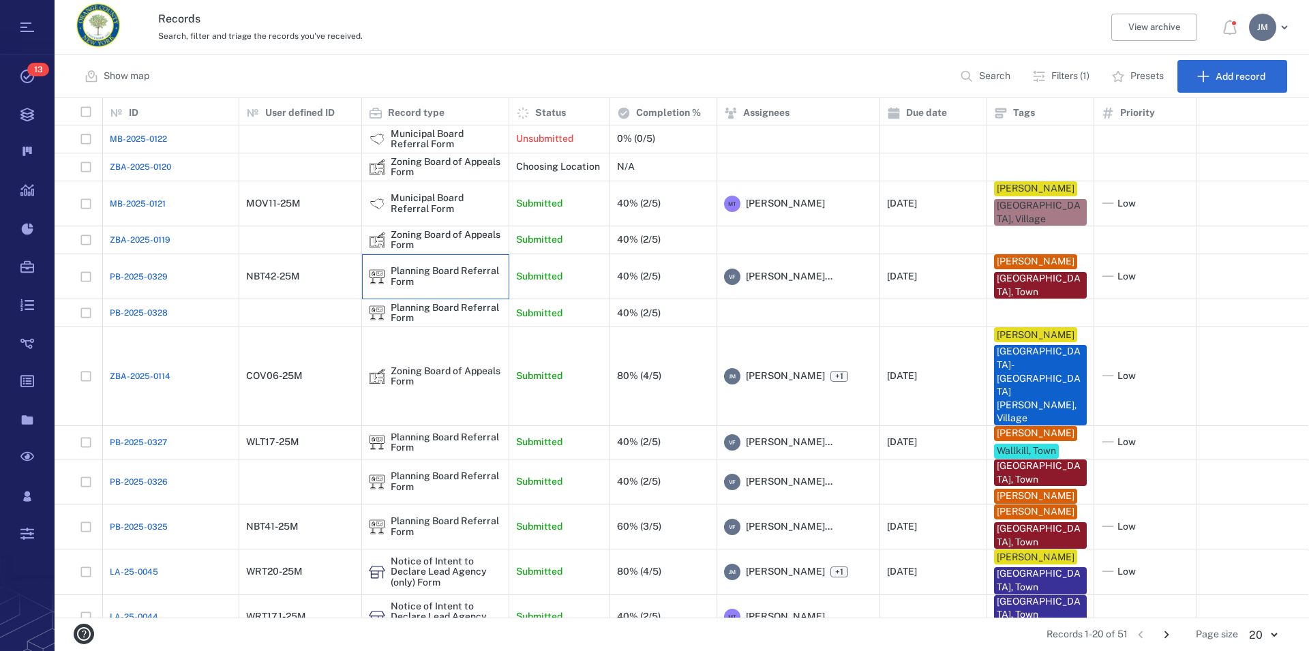
click at [413, 275] on div "Planning Board Referral Form" at bounding box center [446, 276] width 111 height 21
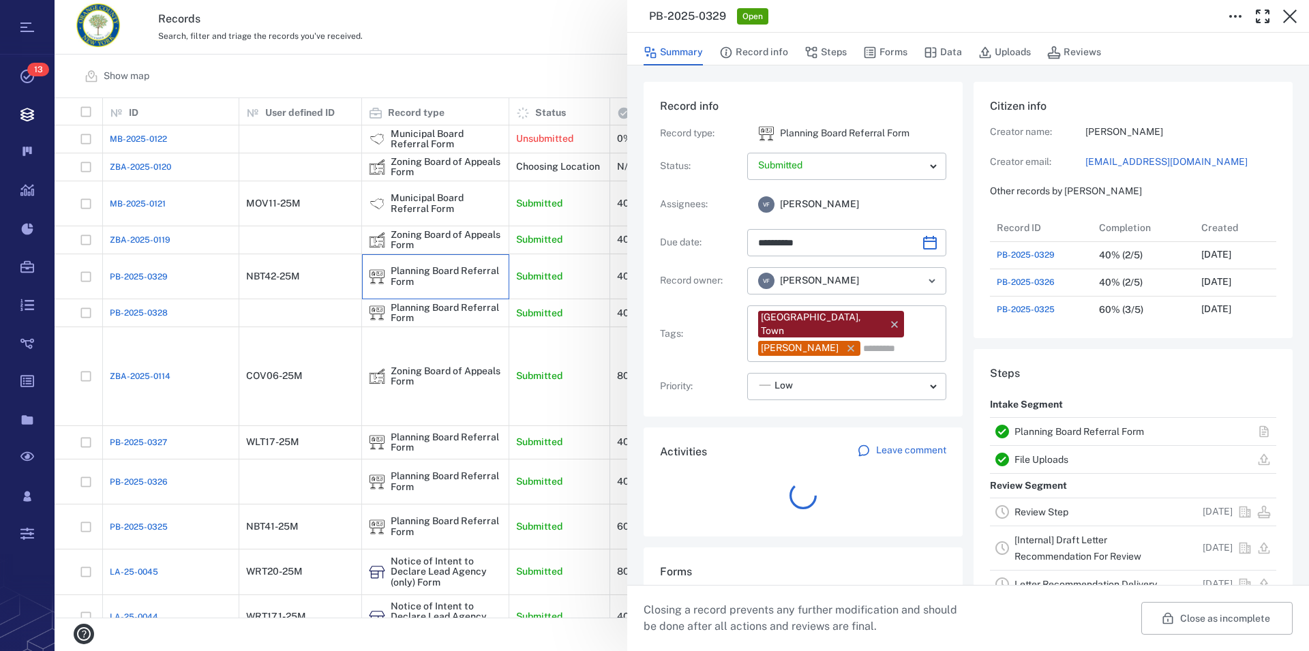
type input "**********"
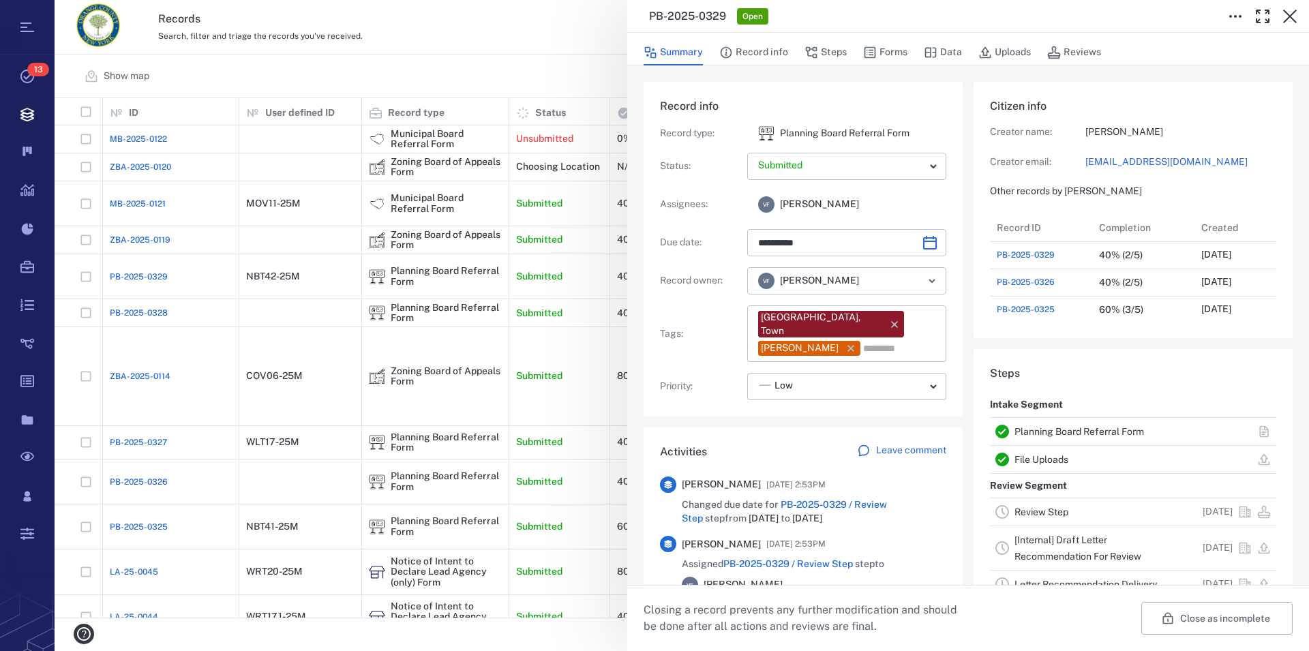
click at [1017, 513] on link "Review Step" at bounding box center [1041, 511] width 54 height 11
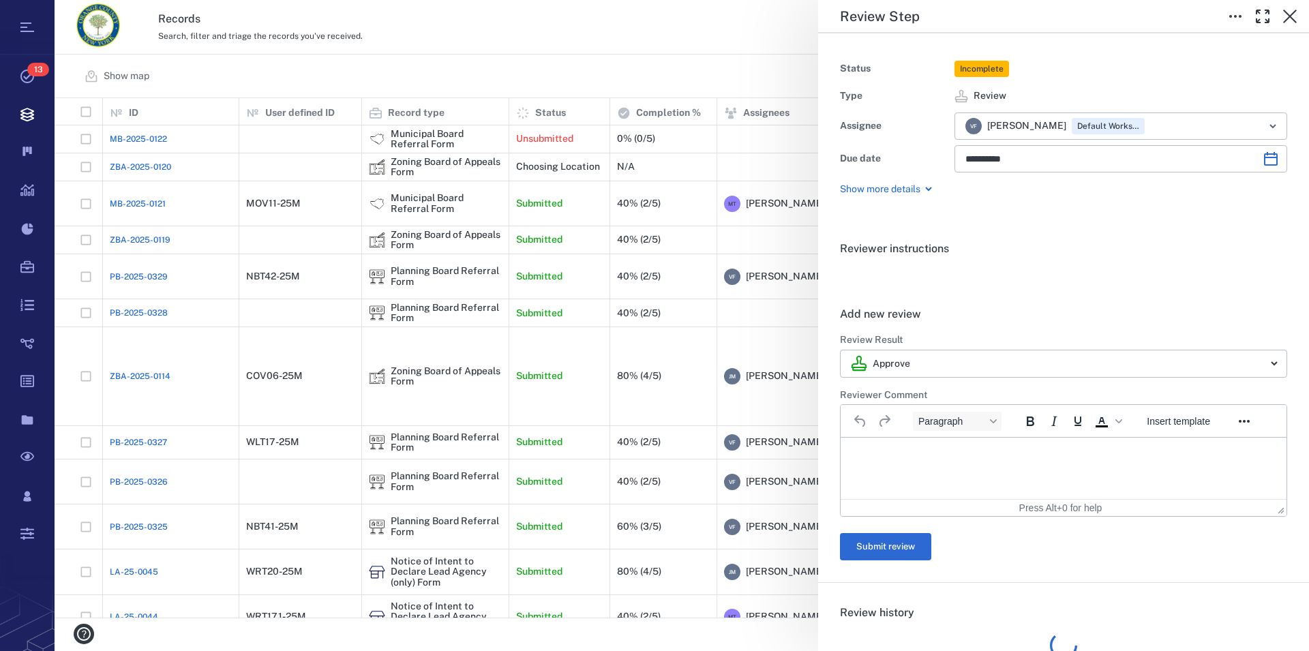
type input "**********"
click at [1290, 17] on icon "button" at bounding box center [1290, 17] width 14 height 14
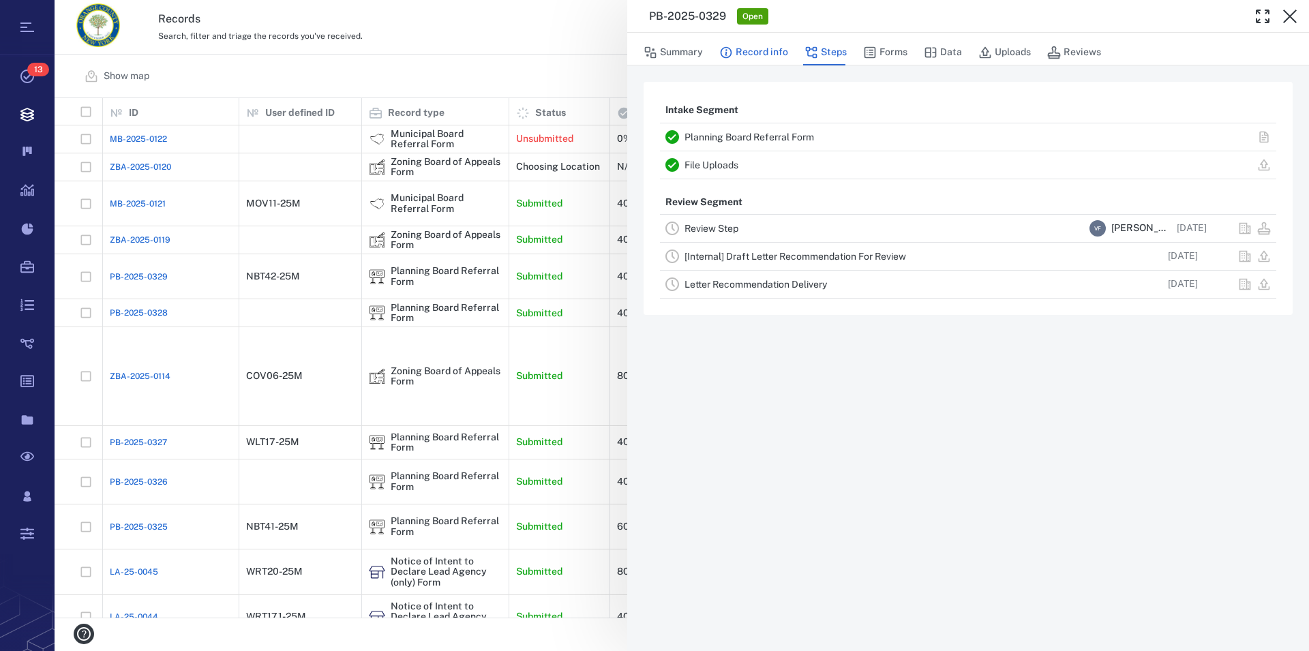
click at [763, 52] on button "Record info" at bounding box center [753, 53] width 69 height 26
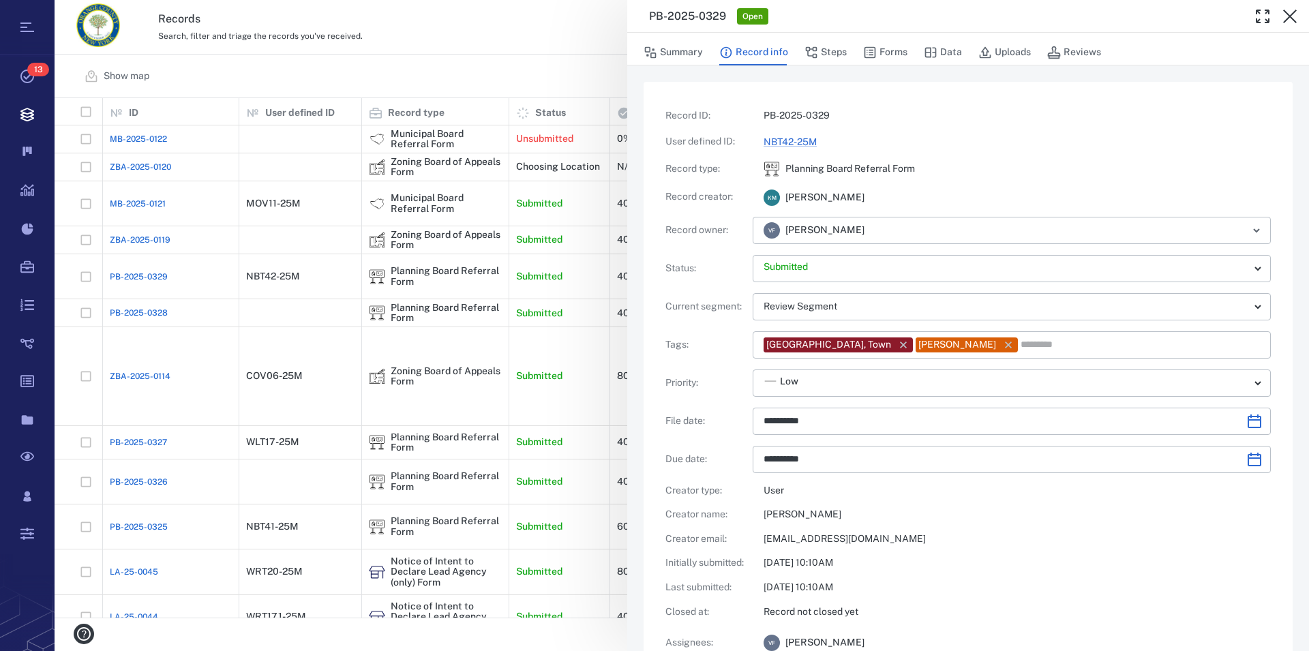
type input "**********"
click at [798, 143] on link "NBT42-25M" at bounding box center [789, 141] width 53 height 11
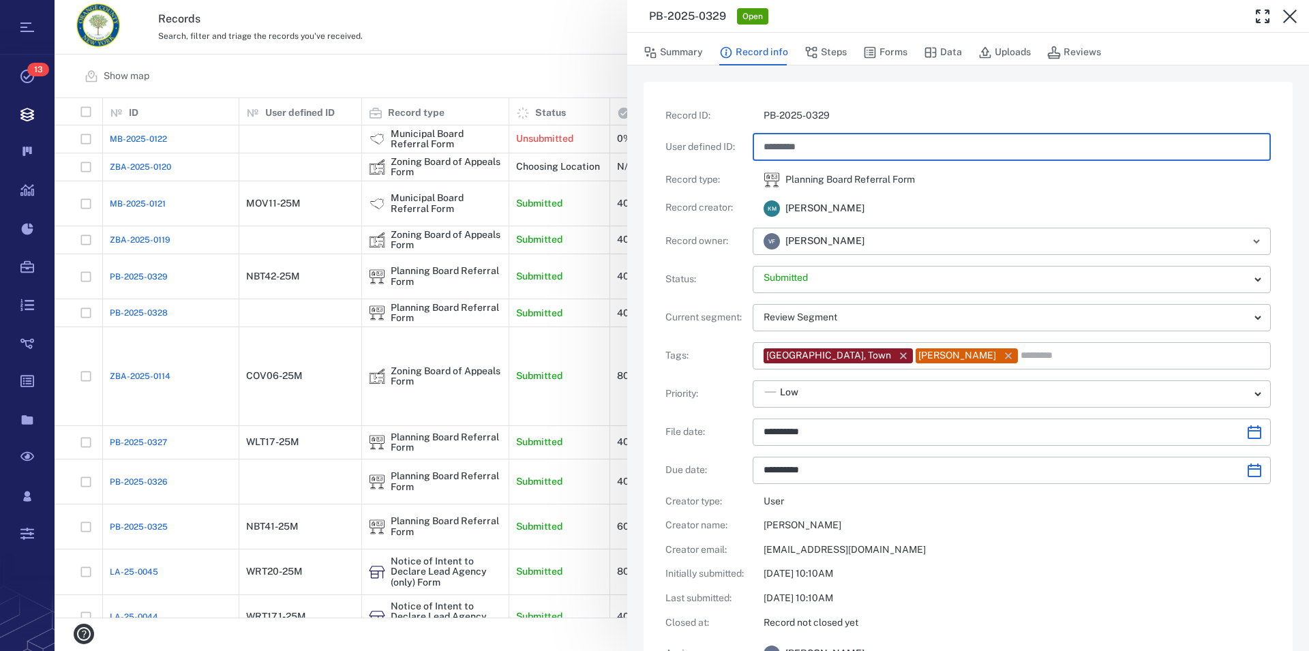
click at [792, 147] on input "*********" at bounding box center [1011, 147] width 496 height 27
type input "*********"
click at [935, 168] on div "**********" at bounding box center [967, 400] width 605 height 583
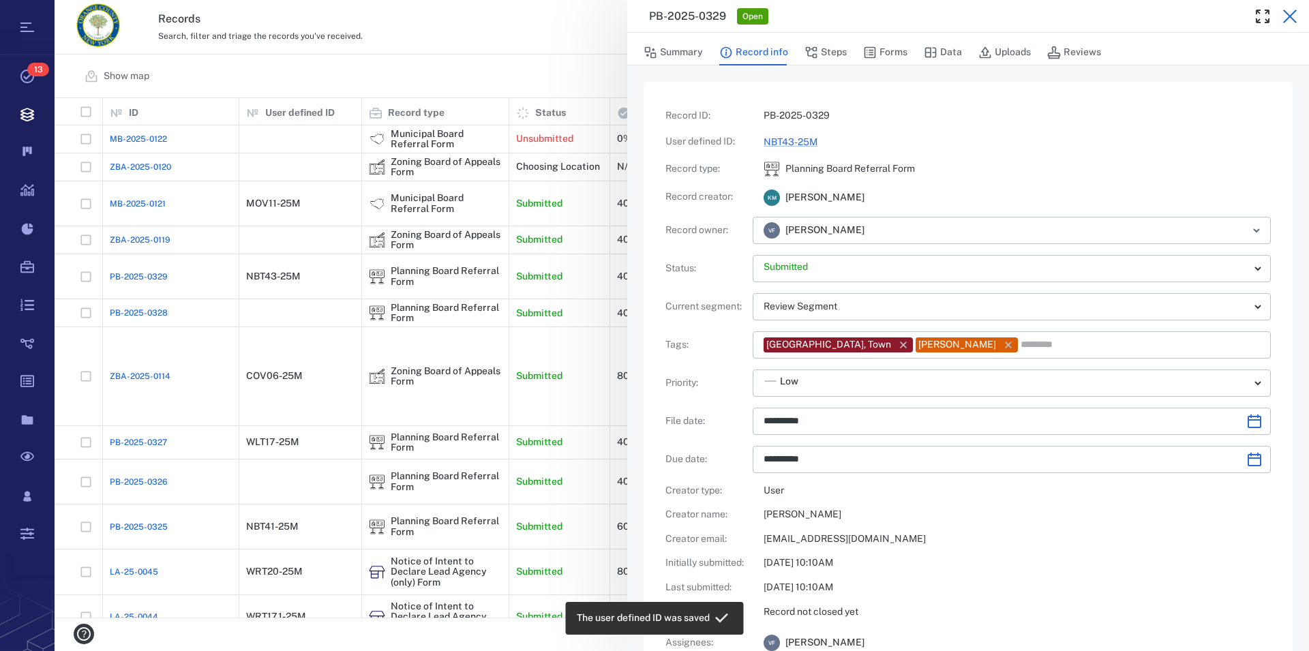
click at [1288, 17] on icon "button" at bounding box center [1290, 16] width 16 height 16
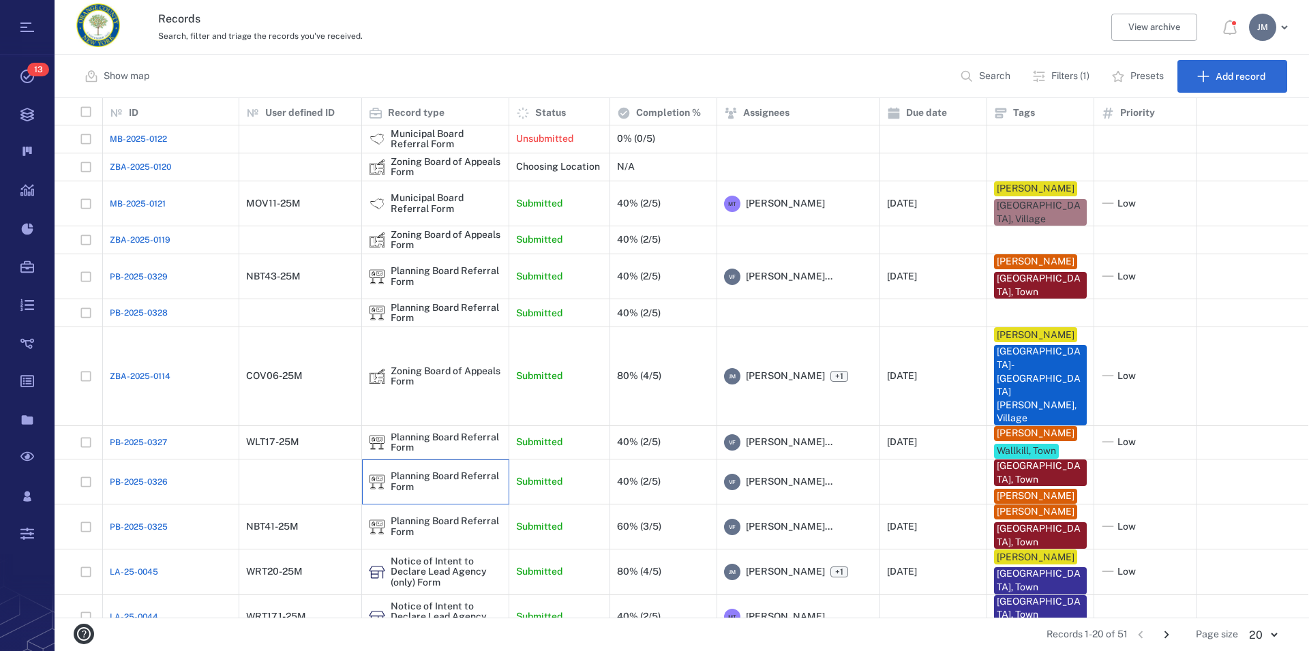
click at [405, 471] on div "Planning Board Referral Form" at bounding box center [446, 481] width 111 height 21
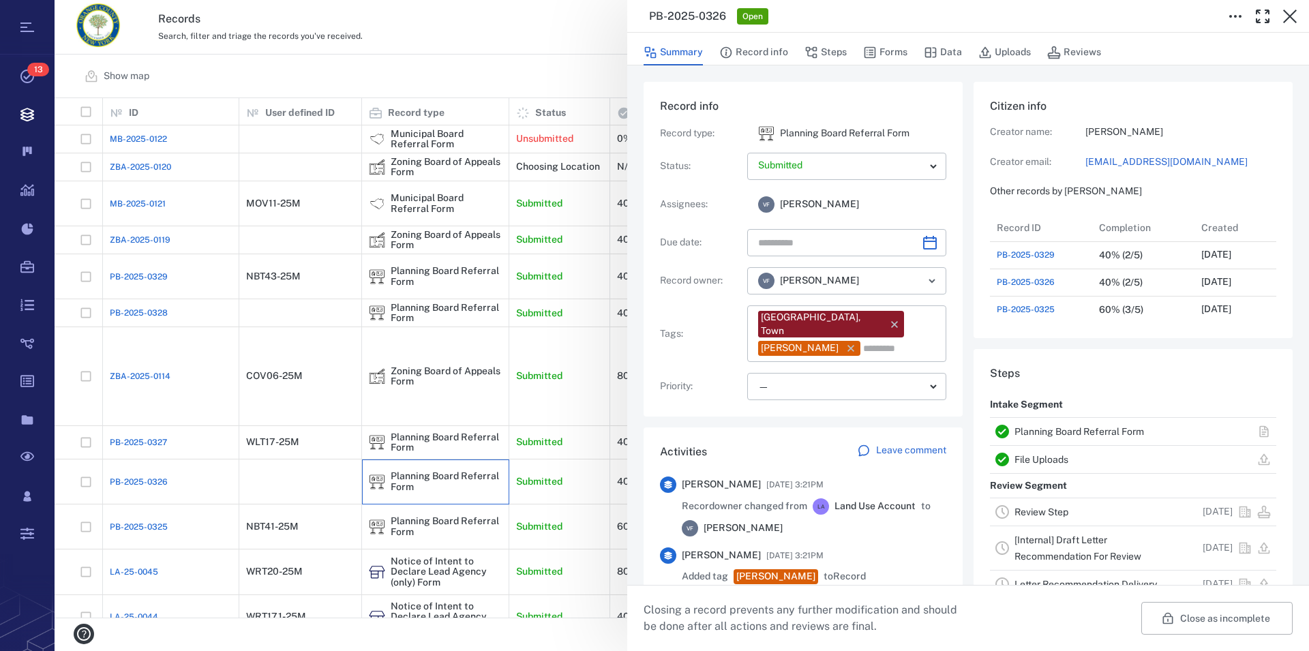
scroll to position [709, 258]
click at [1080, 432] on link "Planning Board Referral Form" at bounding box center [1079, 431] width 130 height 11
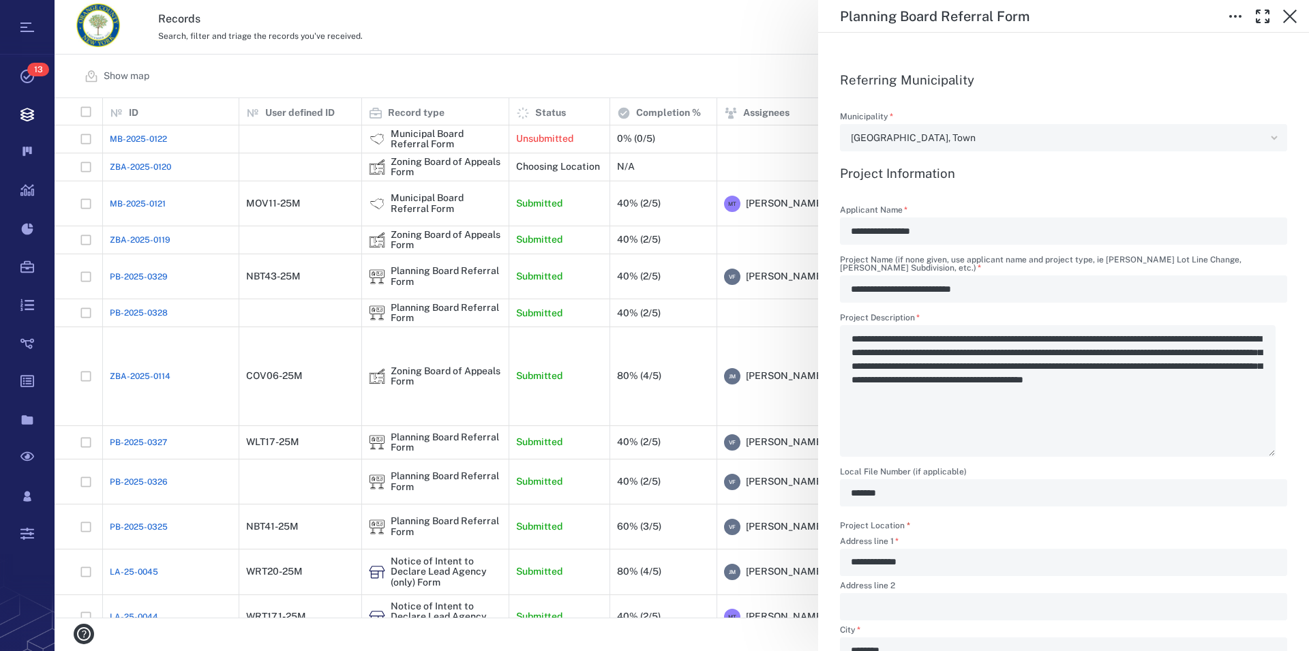
scroll to position [508, 1242]
type textarea "*"
click at [1289, 14] on icon "button" at bounding box center [1290, 16] width 16 height 16
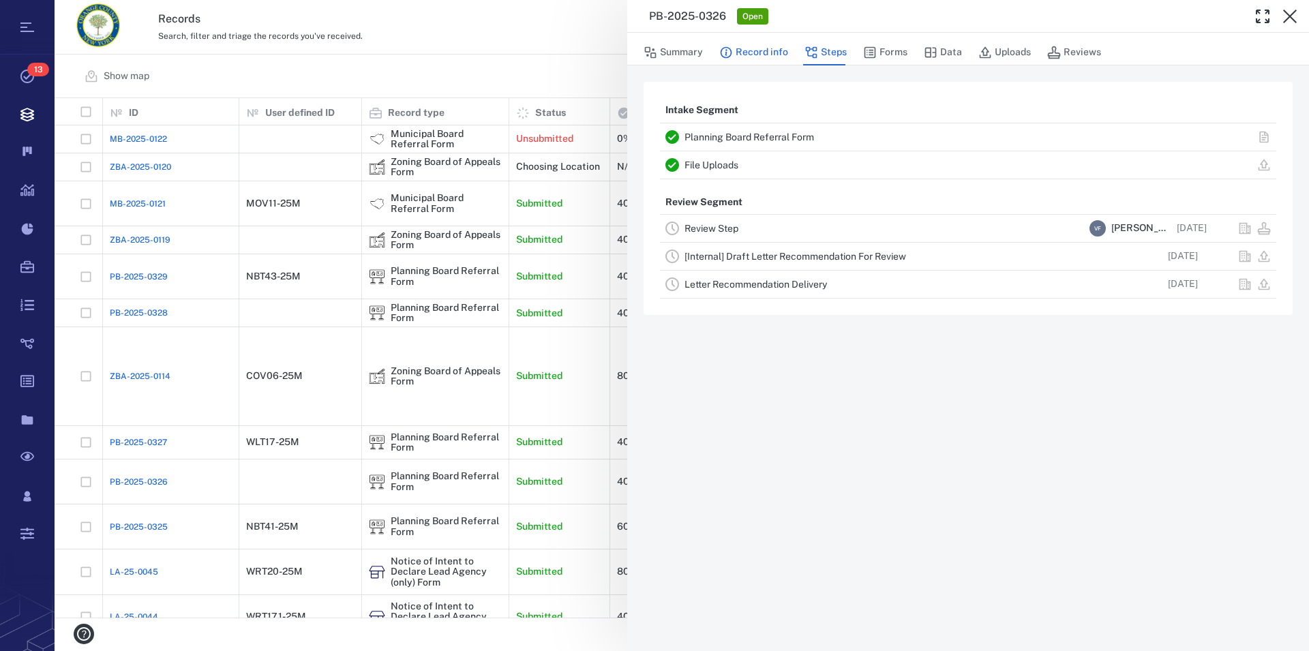
click at [753, 52] on button "Record info" at bounding box center [753, 53] width 69 height 26
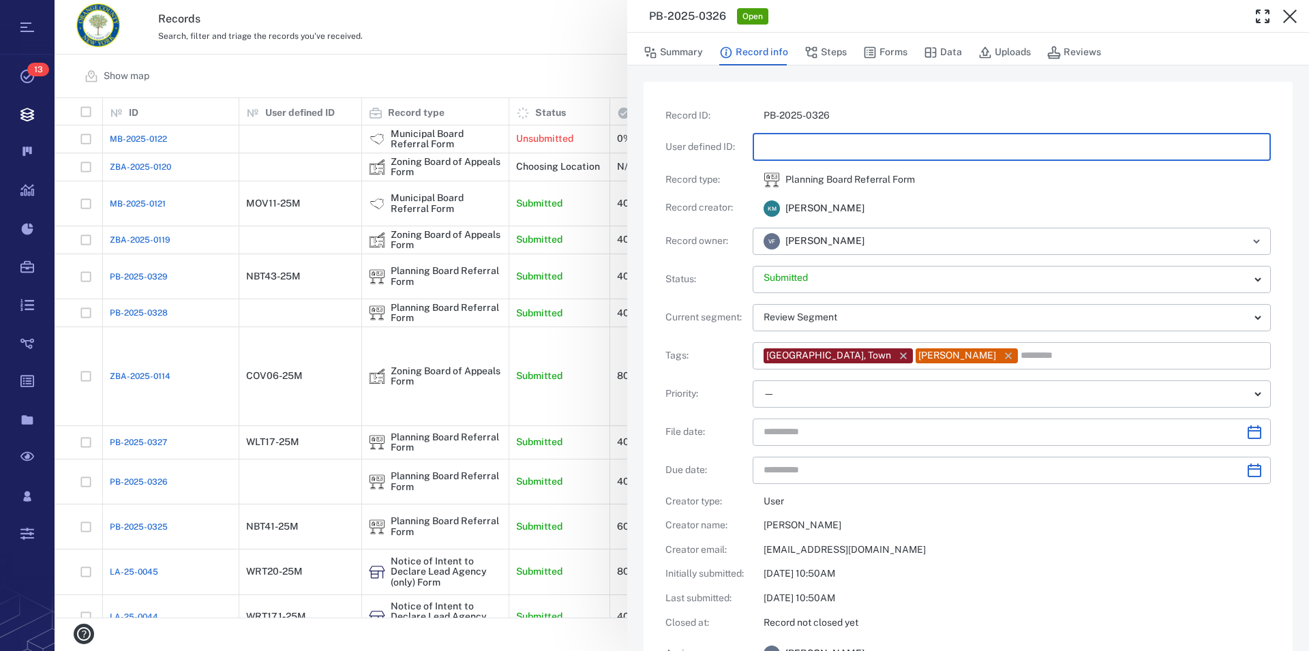
click at [833, 149] on input "text" at bounding box center [1011, 147] width 496 height 27
type input "*********"
click at [946, 193] on div "Record ID : PB-2025-0326 User defined ID : ********* ​ Record type : Planning B…" at bounding box center [967, 400] width 605 height 583
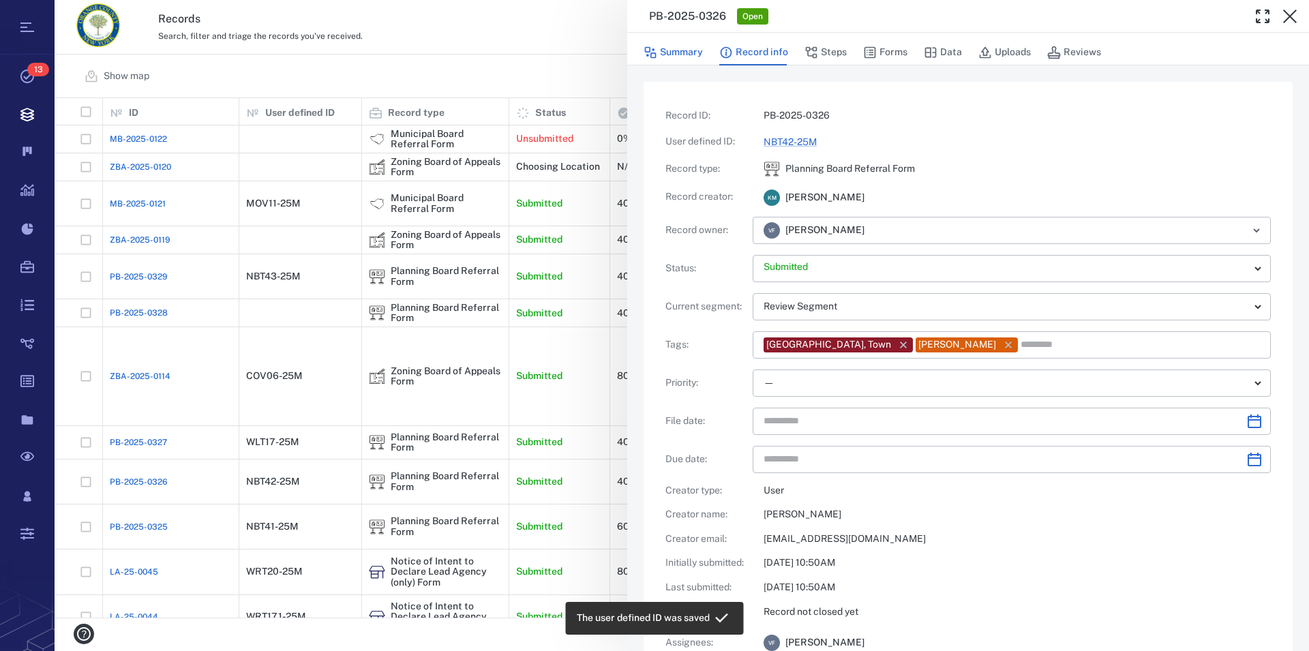
click at [679, 51] on button "Summary" at bounding box center [673, 53] width 59 height 26
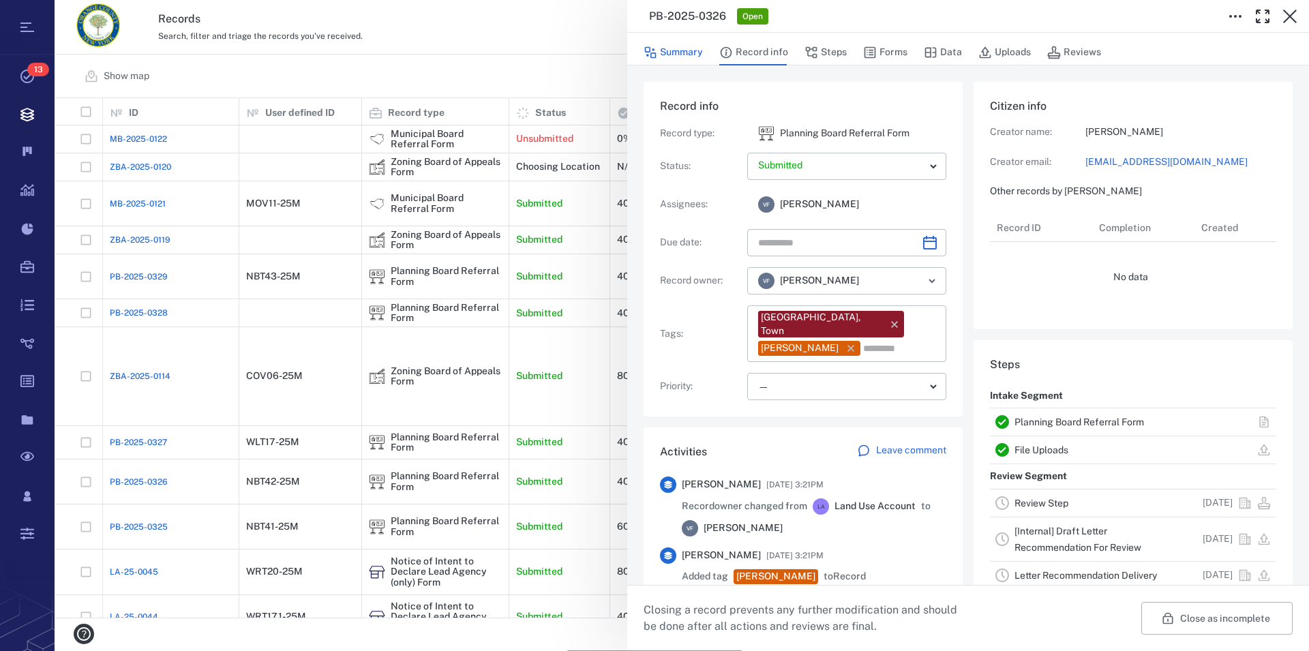
click at [1047, 427] on link "Planning Board Referral Form" at bounding box center [1079, 422] width 130 height 11
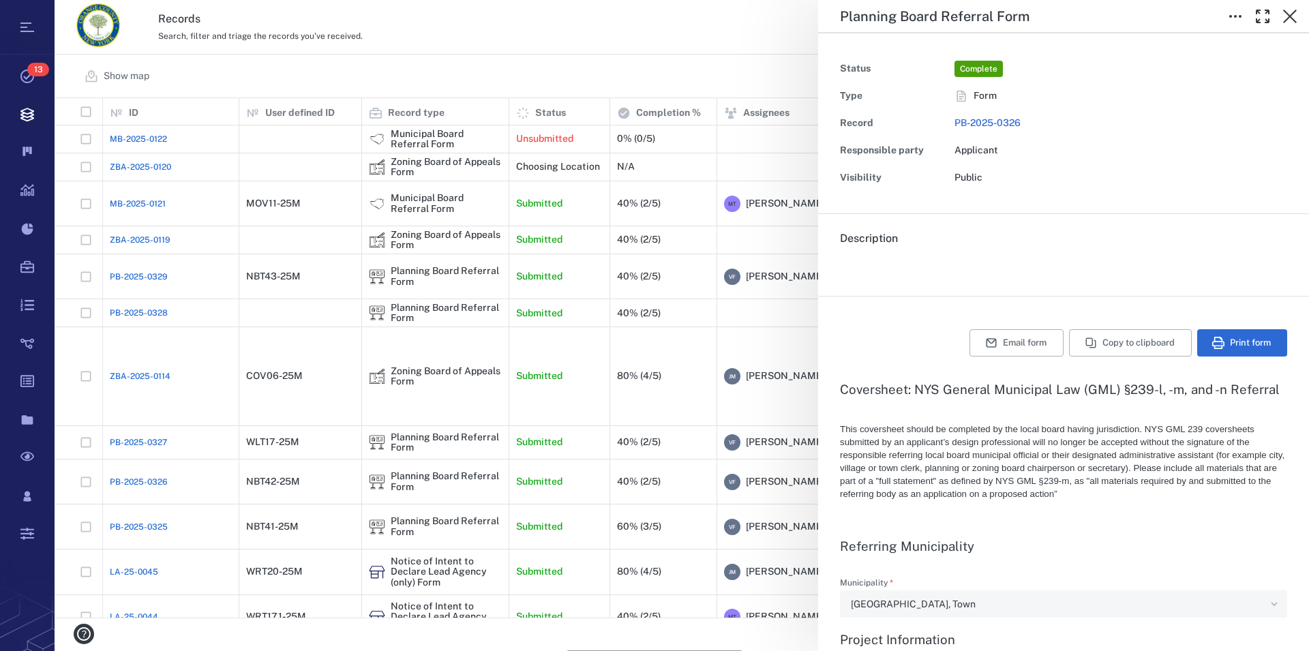
type textarea "*"
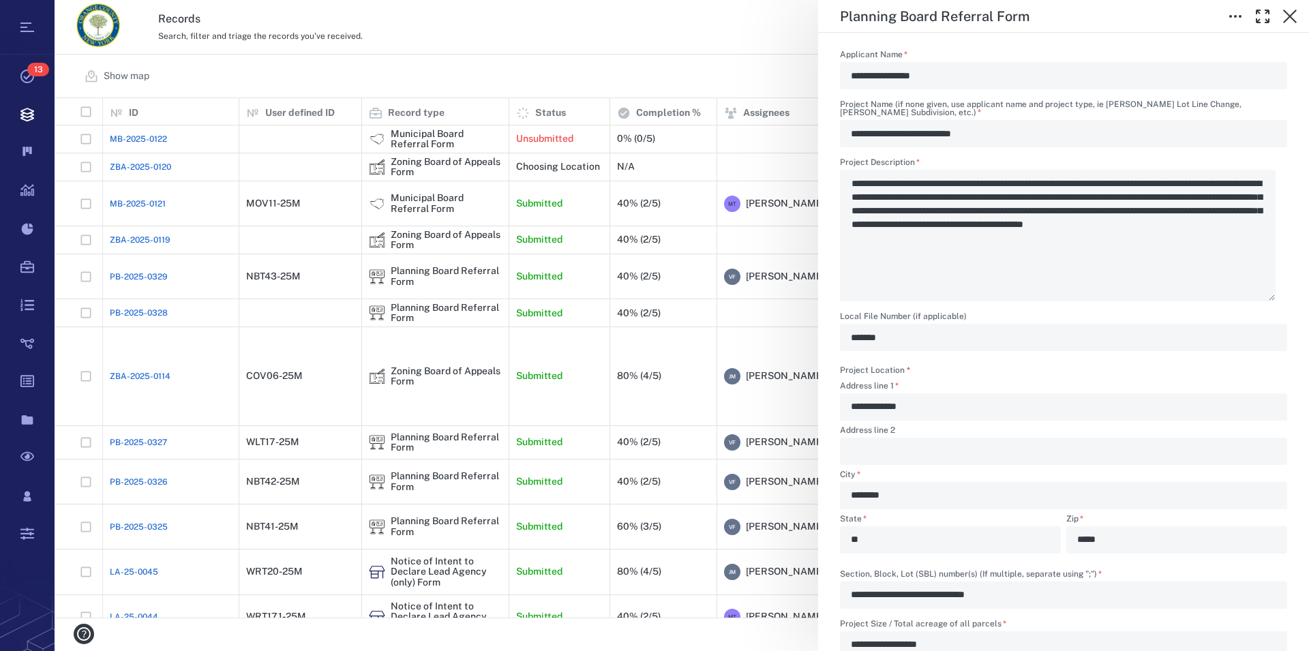
scroll to position [389, 0]
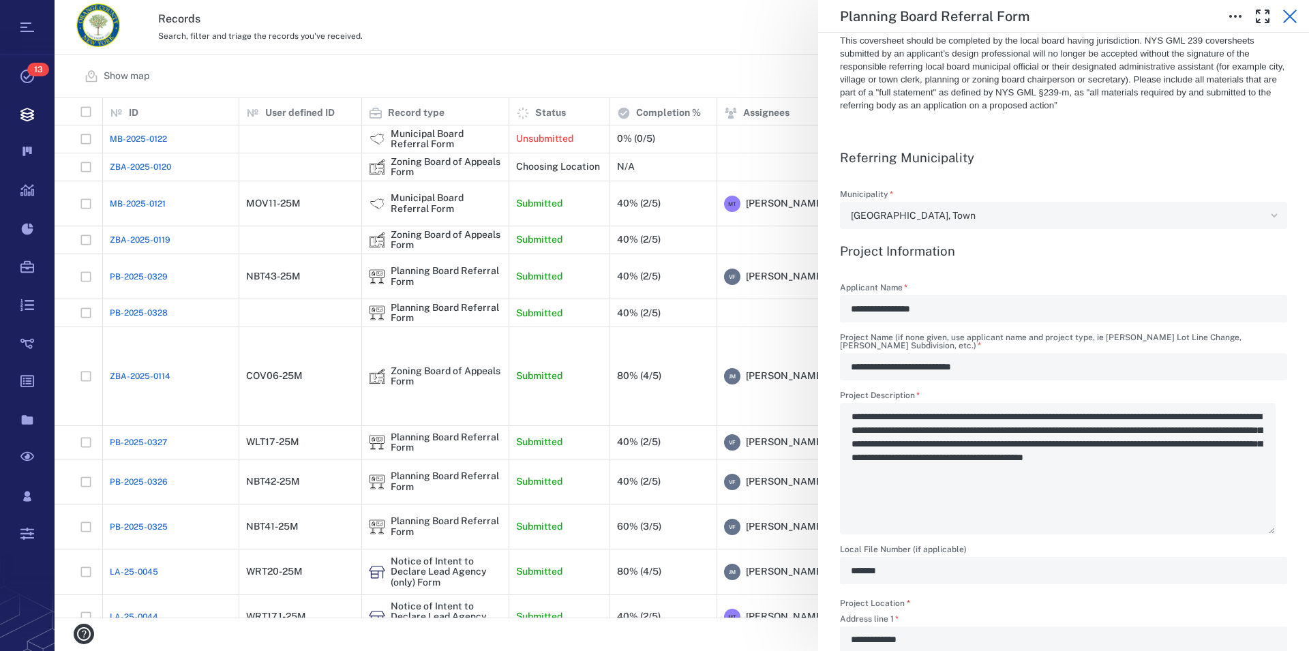
click at [1291, 20] on icon "button" at bounding box center [1290, 16] width 16 height 16
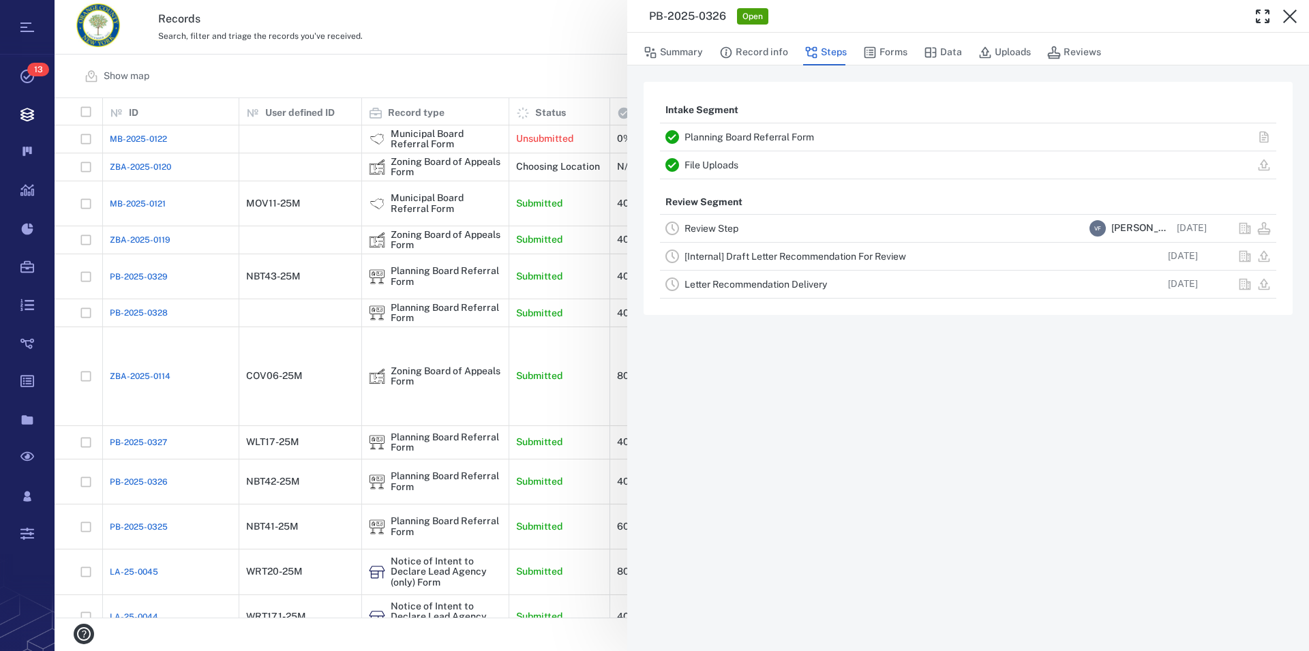
click at [1291, 20] on icon "button" at bounding box center [1290, 16] width 16 height 16
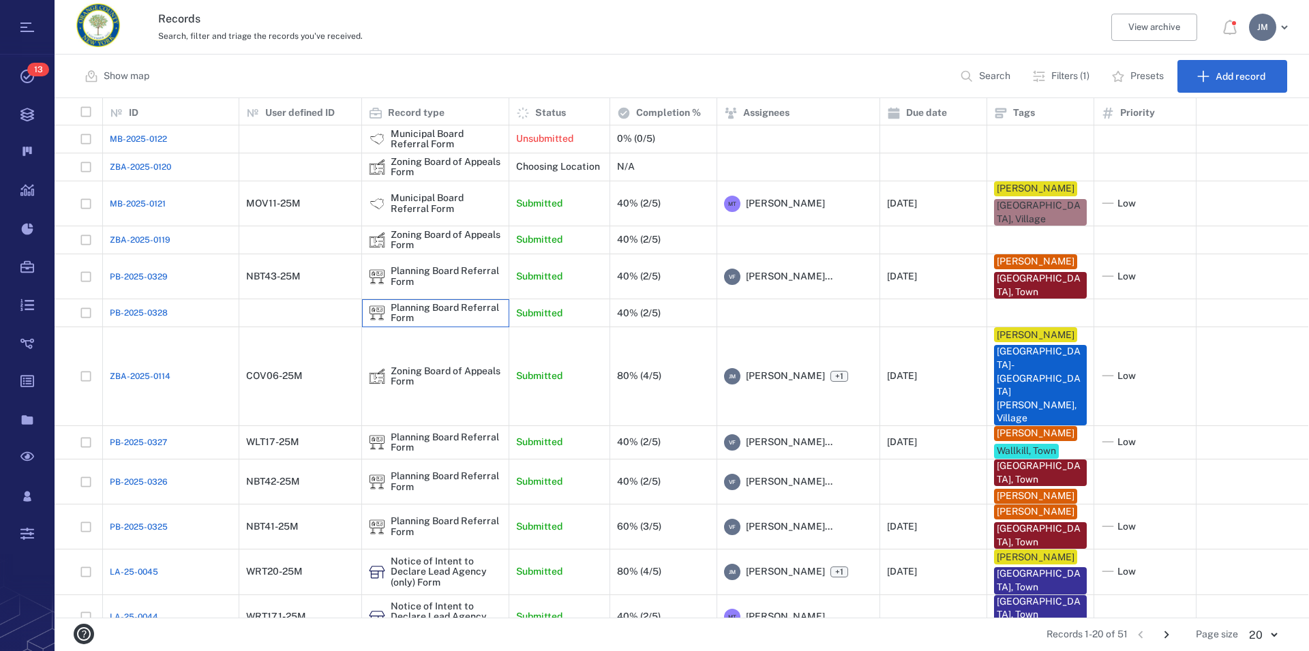
click at [437, 311] on div "Planning Board Referral Form" at bounding box center [446, 313] width 111 height 21
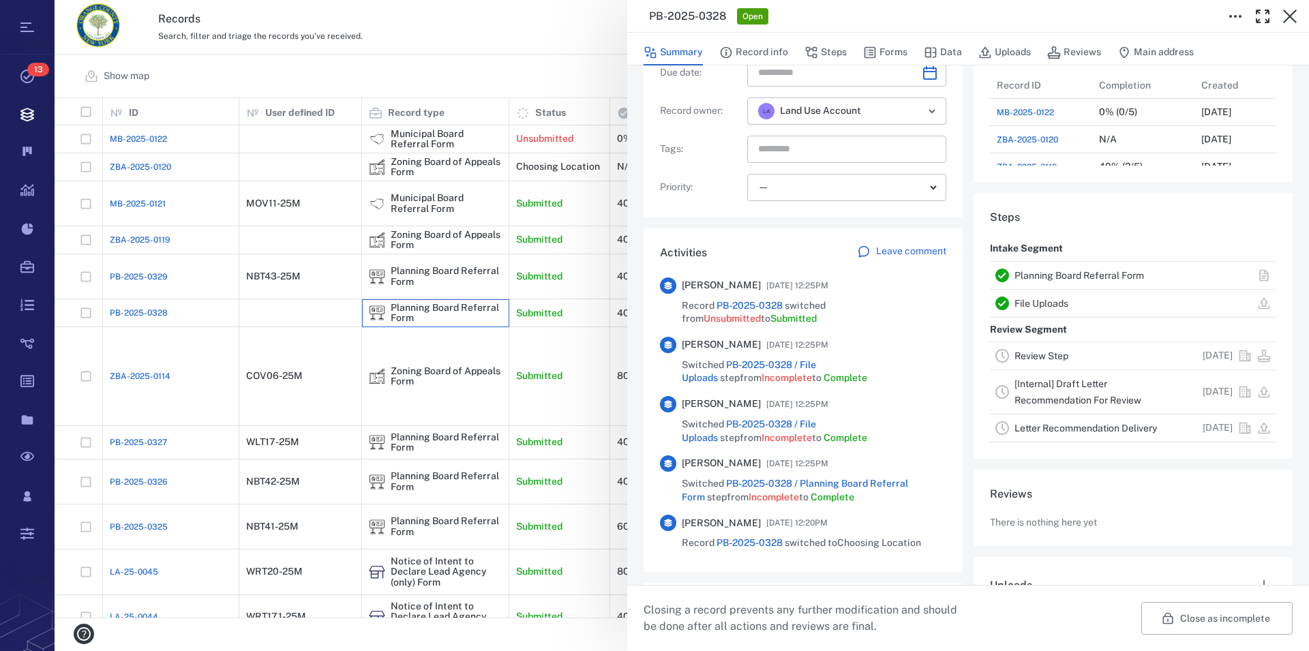
scroll to position [155, 0]
click at [1040, 267] on div "Planning Board Referral Form" at bounding box center [1133, 275] width 286 height 27
click at [1040, 274] on link "Planning Board Referral Form" at bounding box center [1079, 276] width 130 height 11
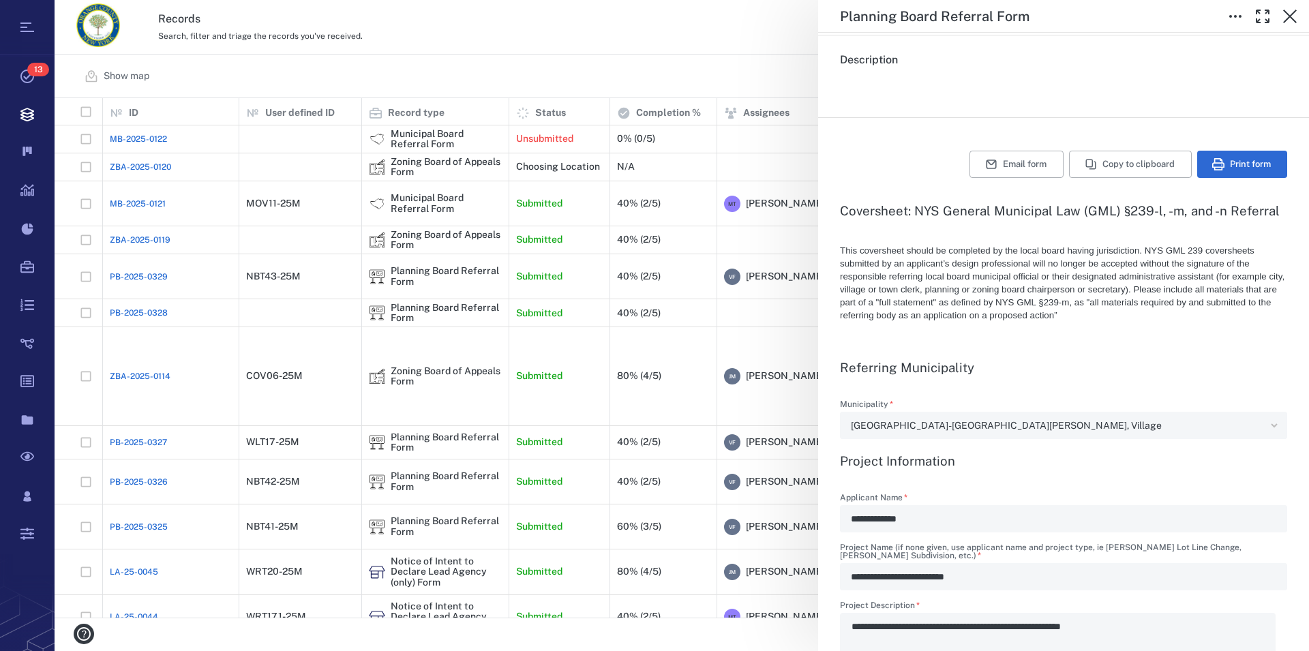
scroll to position [155, 0]
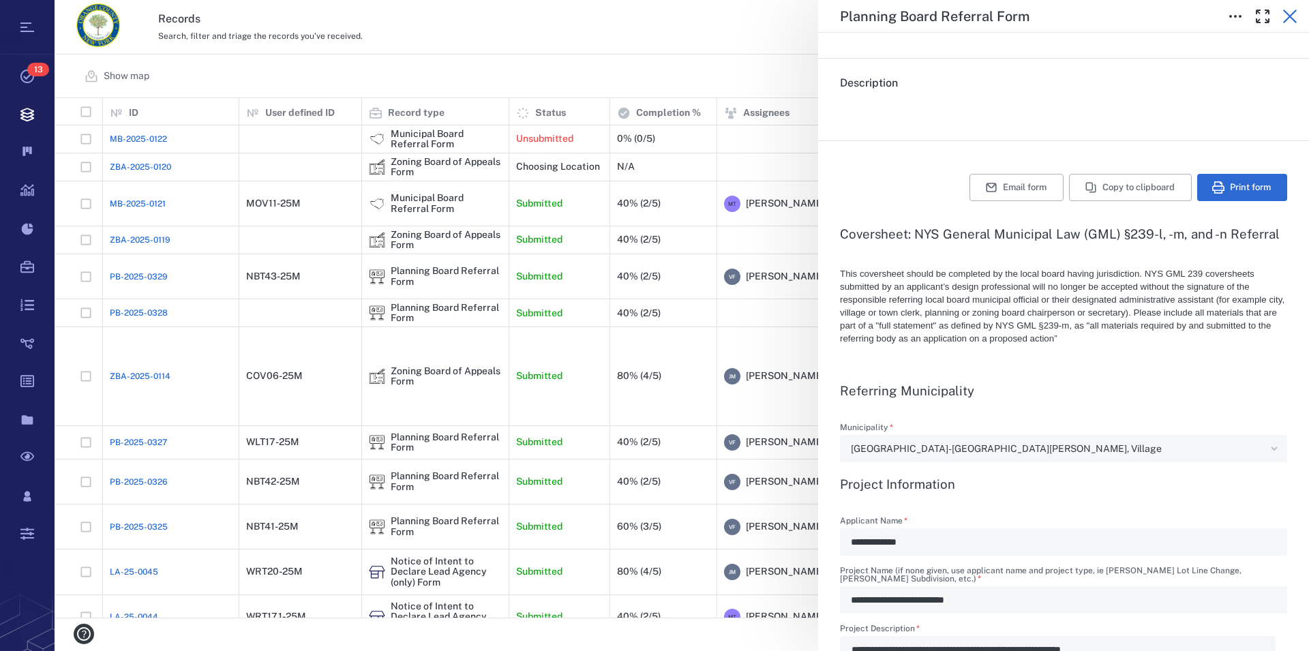
click at [1283, 12] on icon "button" at bounding box center [1290, 16] width 16 height 16
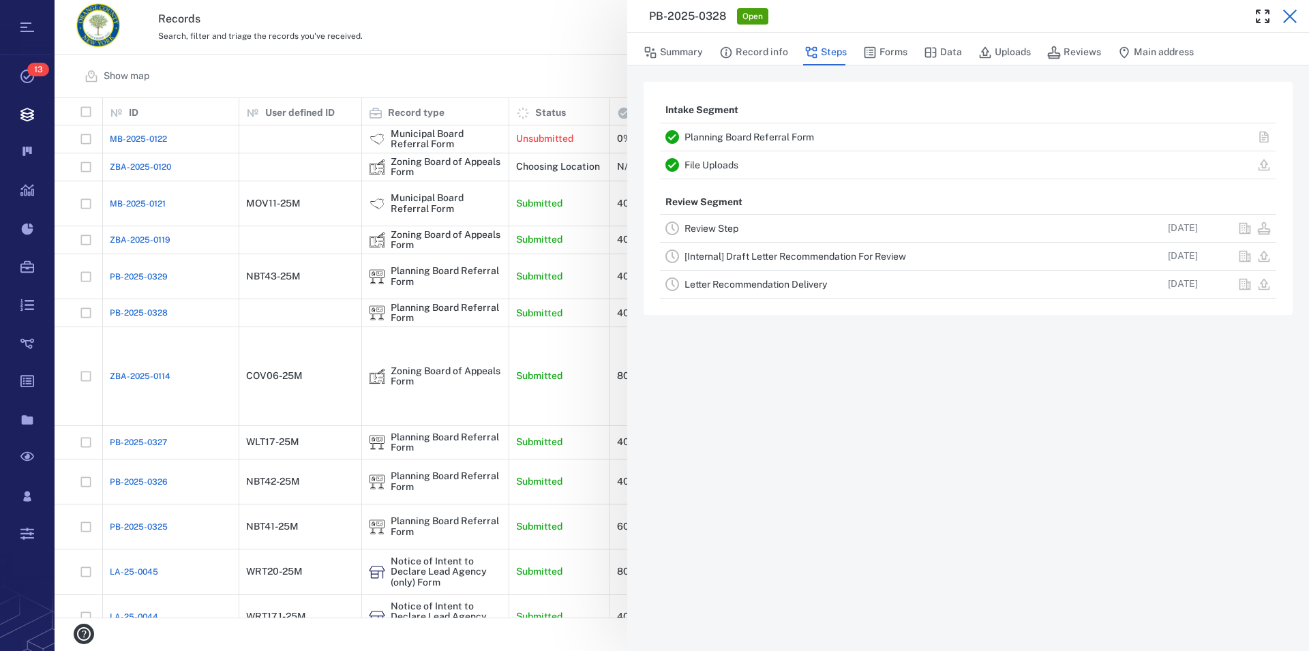
click at [1290, 21] on icon "button" at bounding box center [1290, 16] width 16 height 16
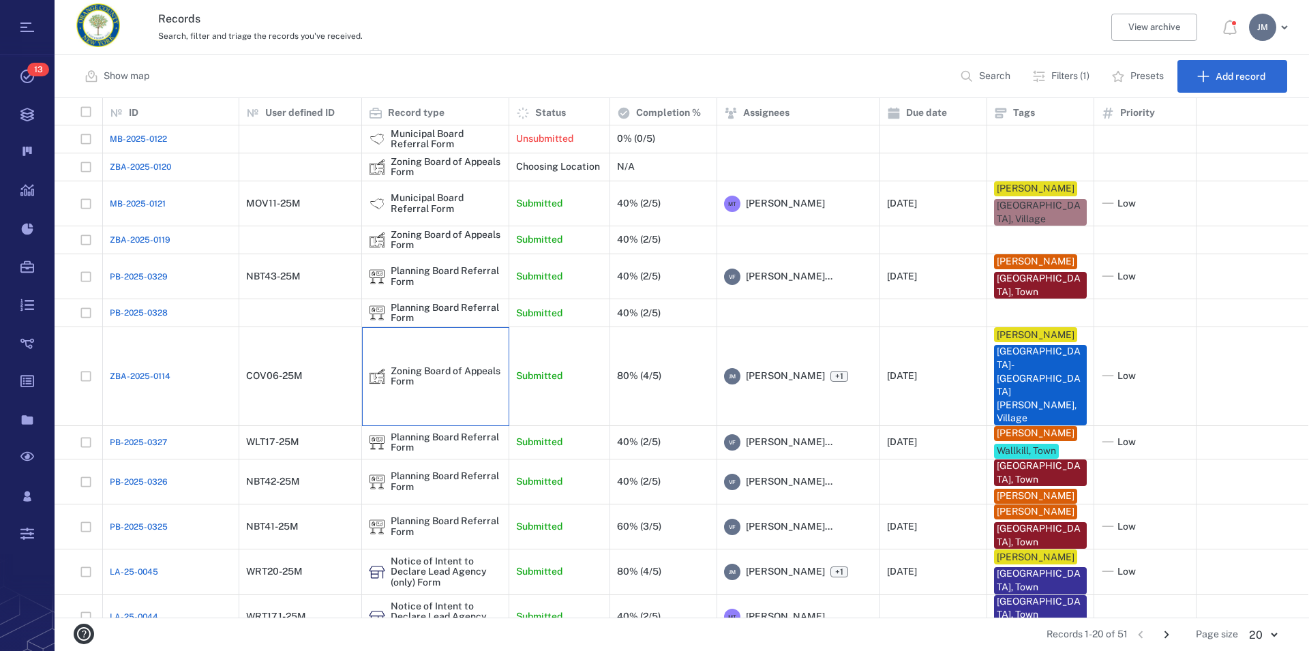
click at [421, 366] on div "Zoning Board of Appeals Form" at bounding box center [446, 376] width 111 height 21
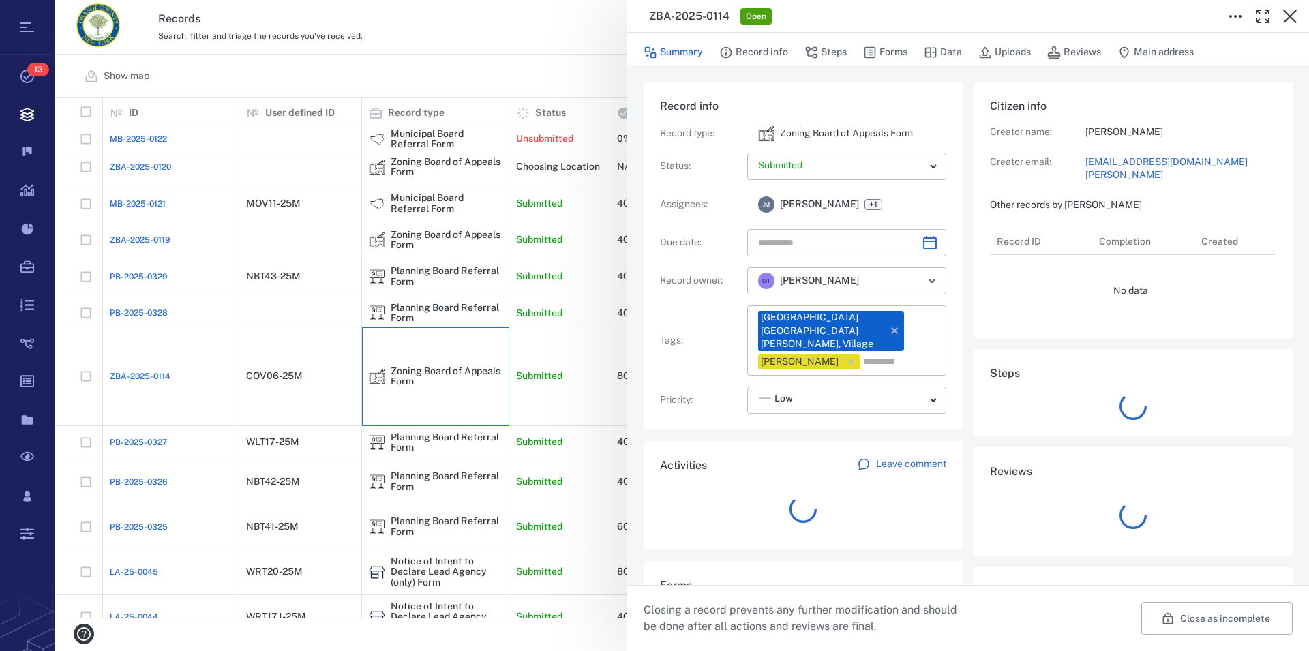
type input "**********"
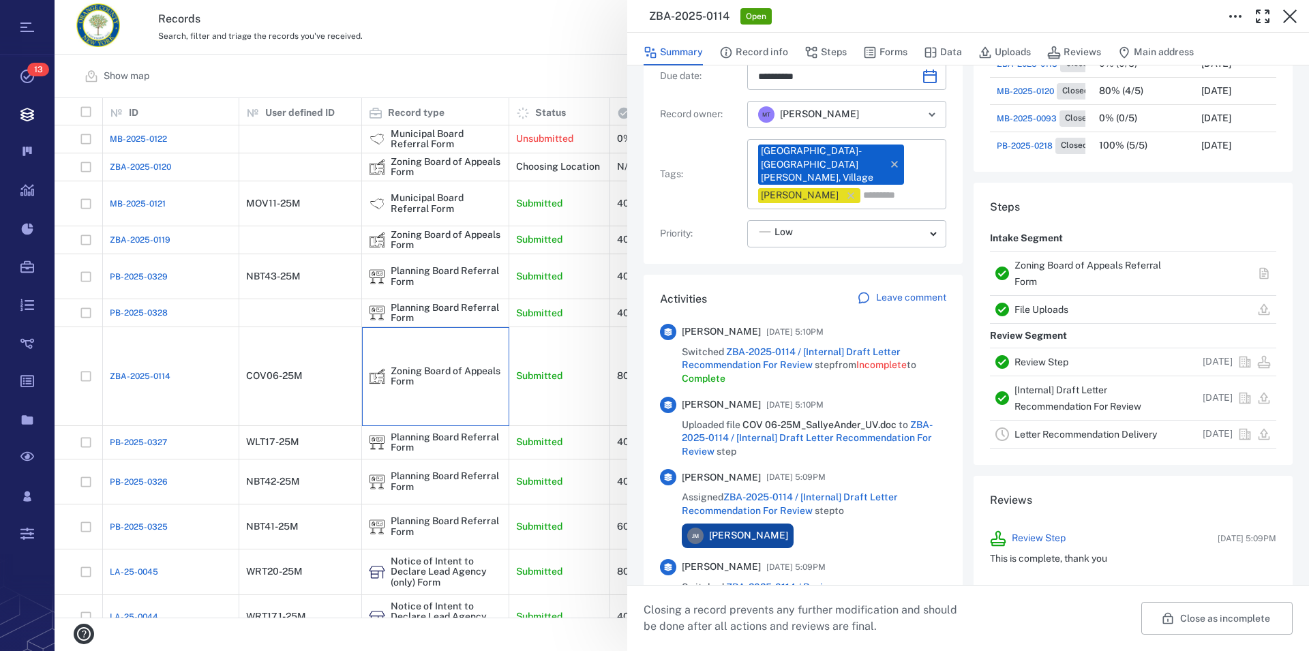
scroll to position [155, 0]
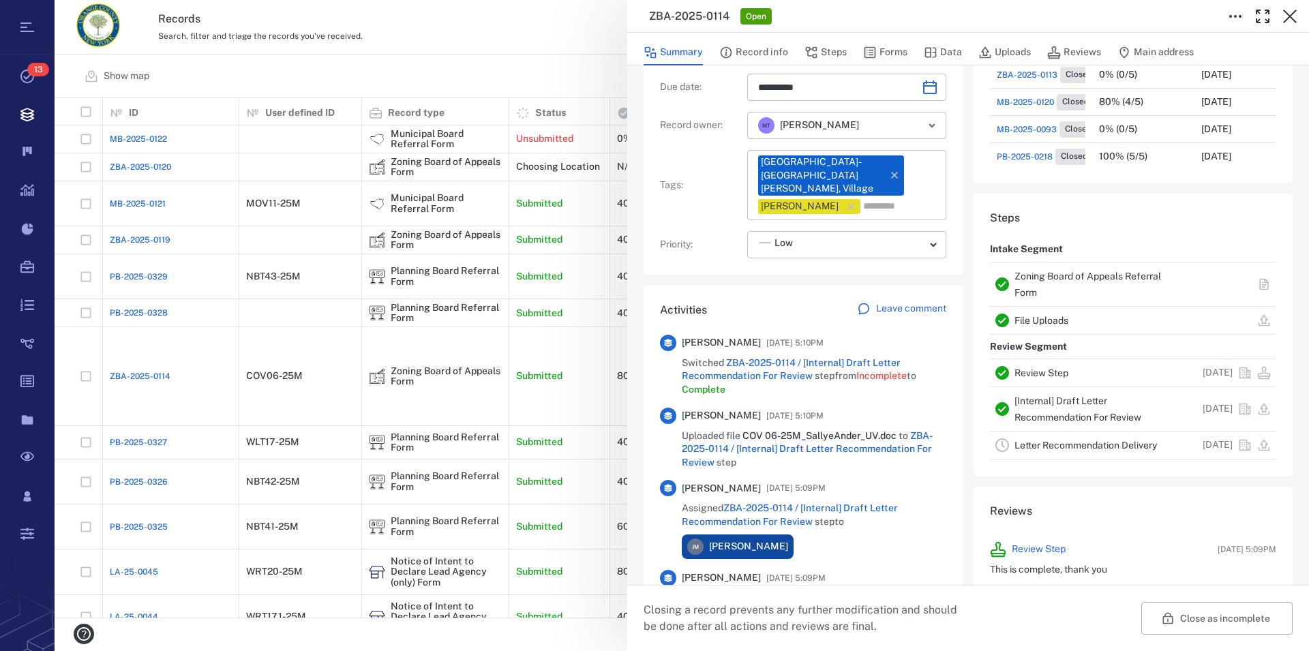
click at [1044, 273] on link "Zoning Board of Appeals Referral Form" at bounding box center [1087, 284] width 147 height 27
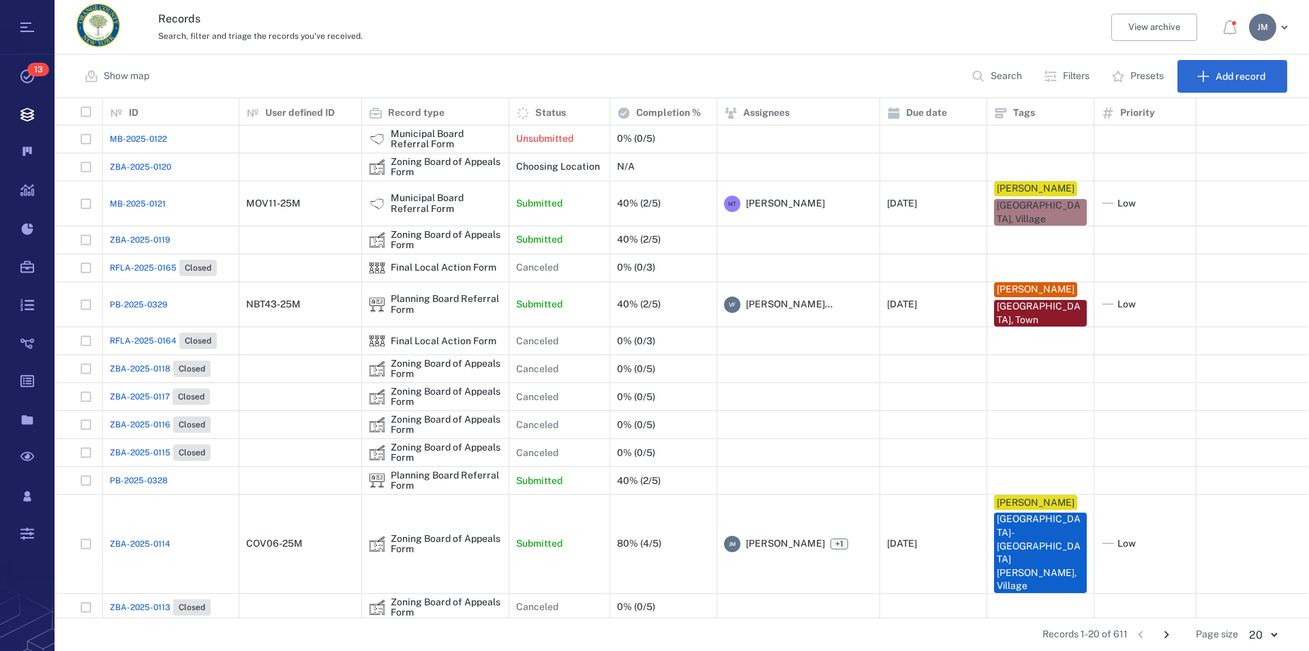
scroll to position [508, 1242]
click at [1001, 74] on p "Search" at bounding box center [1005, 77] width 31 height 14
click at [995, 79] on p "Search" at bounding box center [1005, 77] width 31 height 14
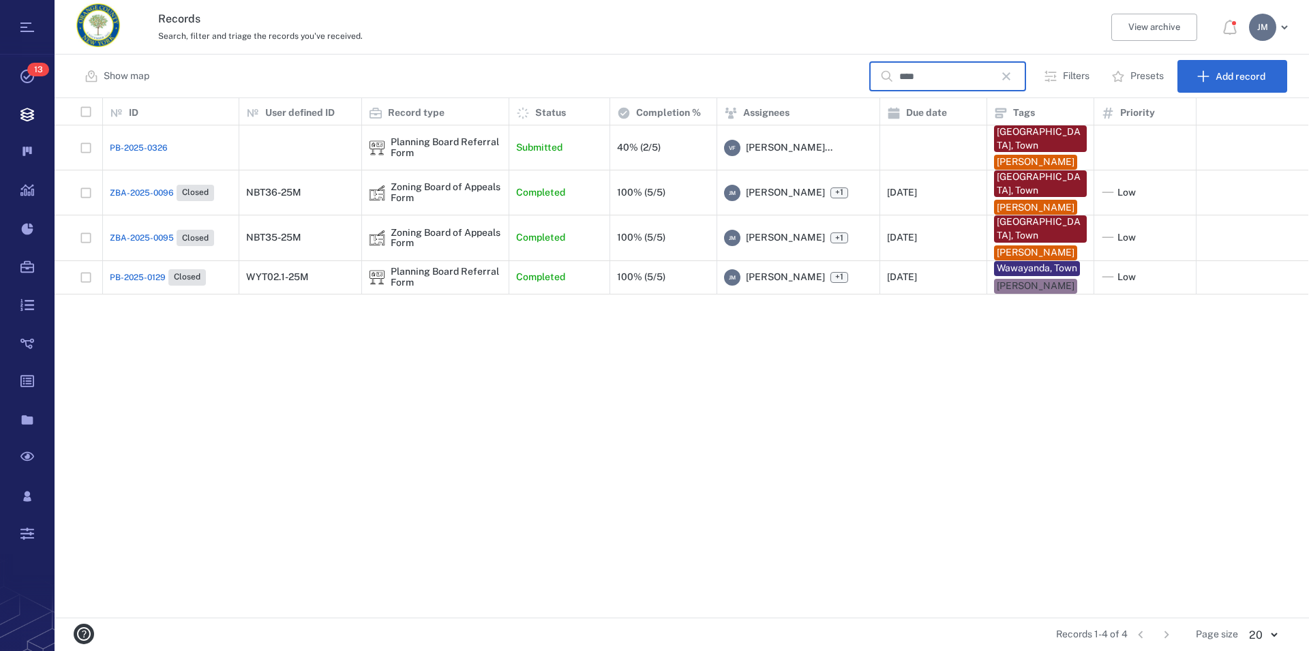
type input "****"
